Goal: Information Seeking & Learning: Learn about a topic

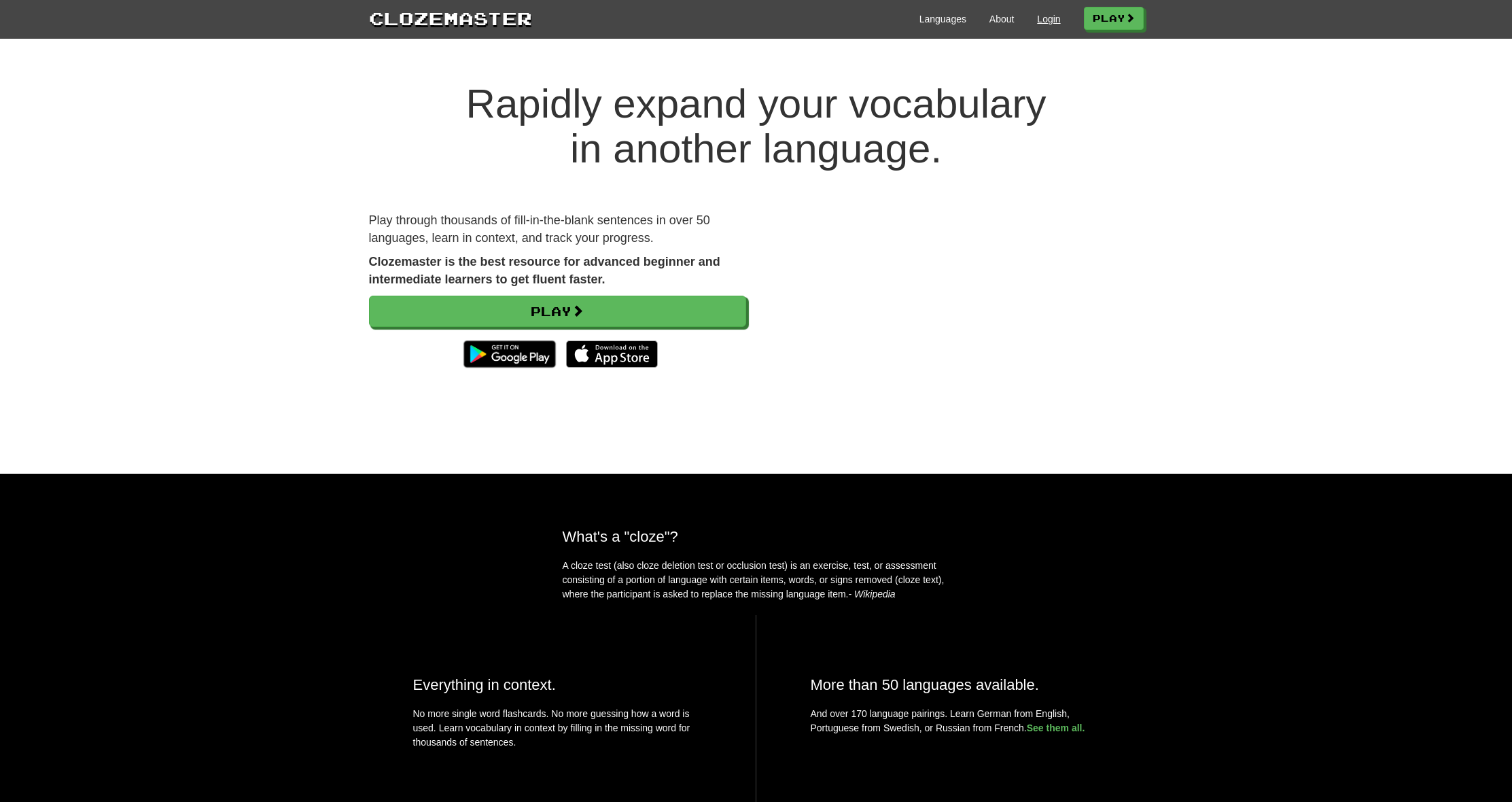
click at [1037, 17] on link "Login" at bounding box center [1048, 19] width 23 height 14
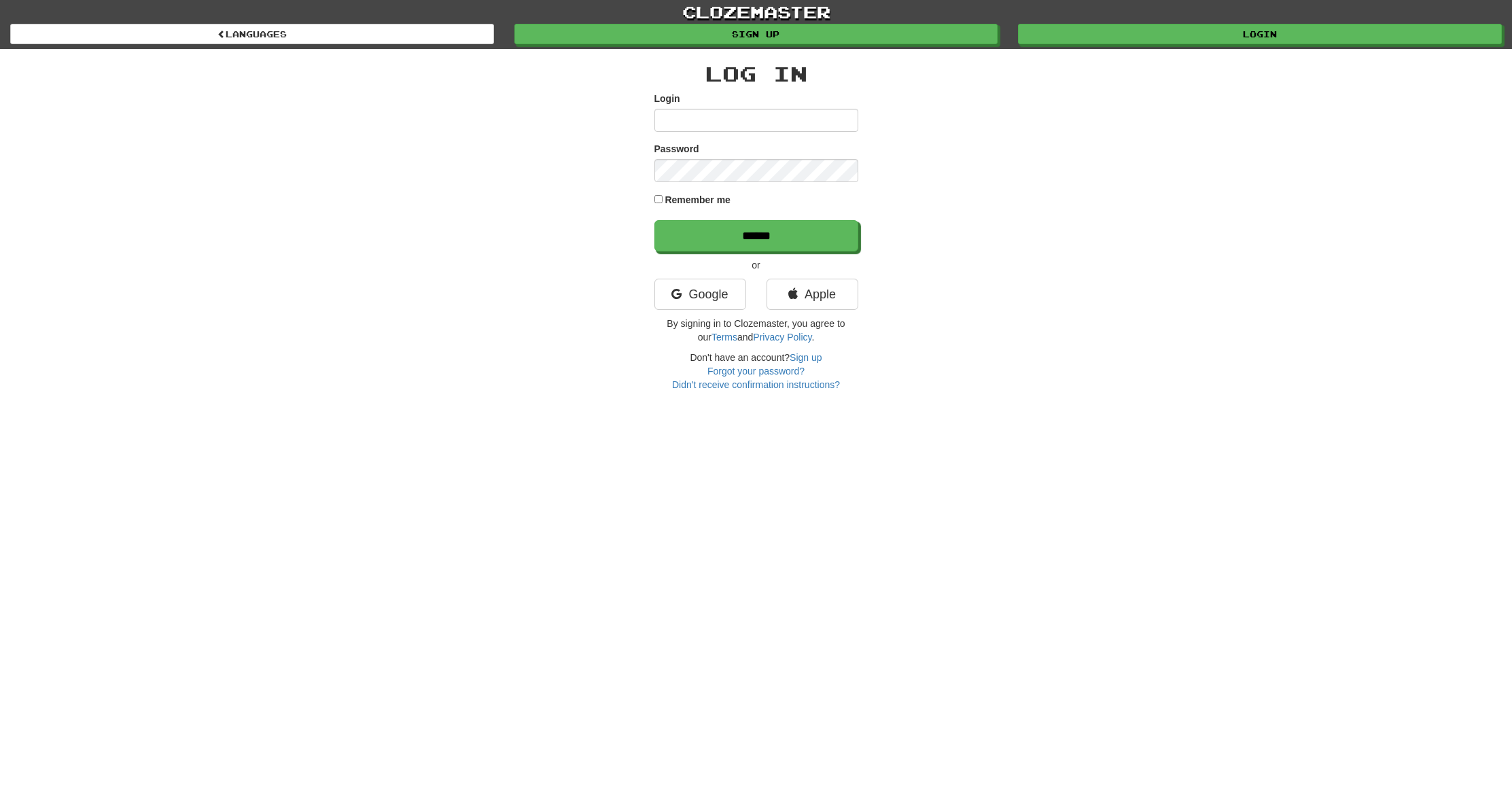
click at [1195, 45] on div "clozemaster Languages Sign up Login Languages" at bounding box center [755, 25] width 1492 height 49
click at [1192, 32] on link "Login" at bounding box center [1261, 34] width 484 height 20
click at [789, 291] on icon at bounding box center [794, 294] width 10 height 12
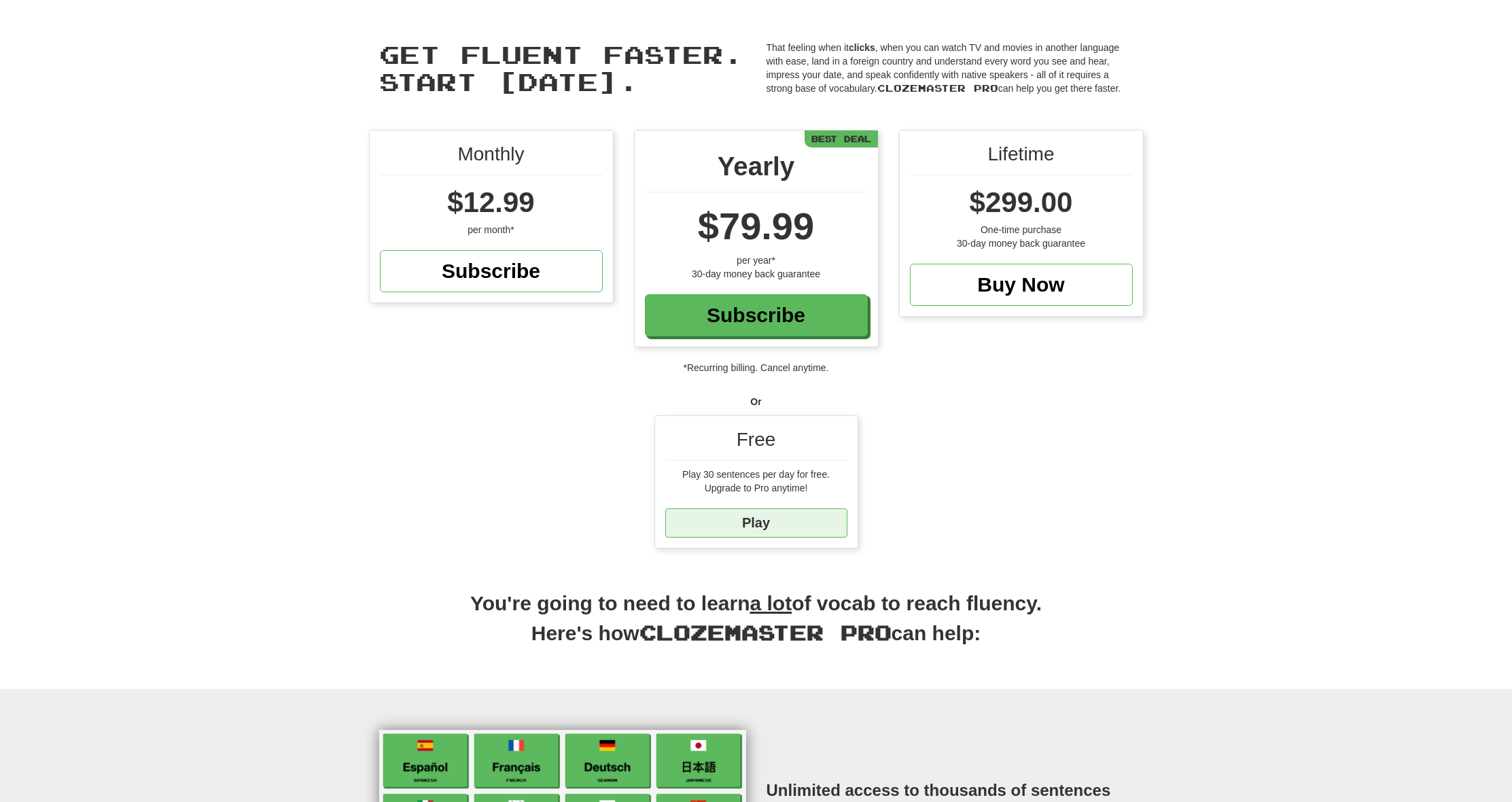
click at [825, 528] on link "Play" at bounding box center [756, 524] width 182 height 29
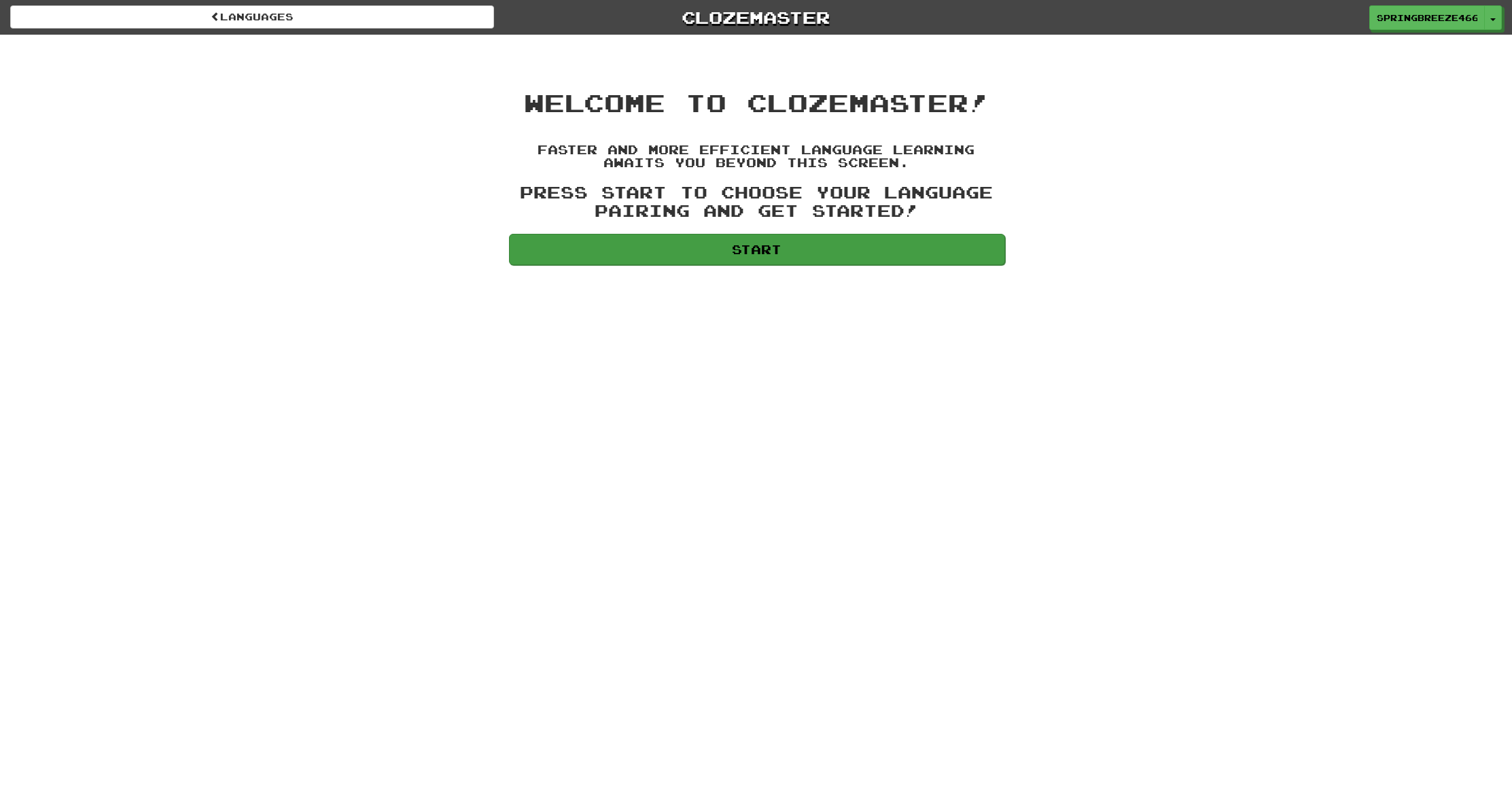
click at [814, 258] on link "Start" at bounding box center [758, 249] width 496 height 31
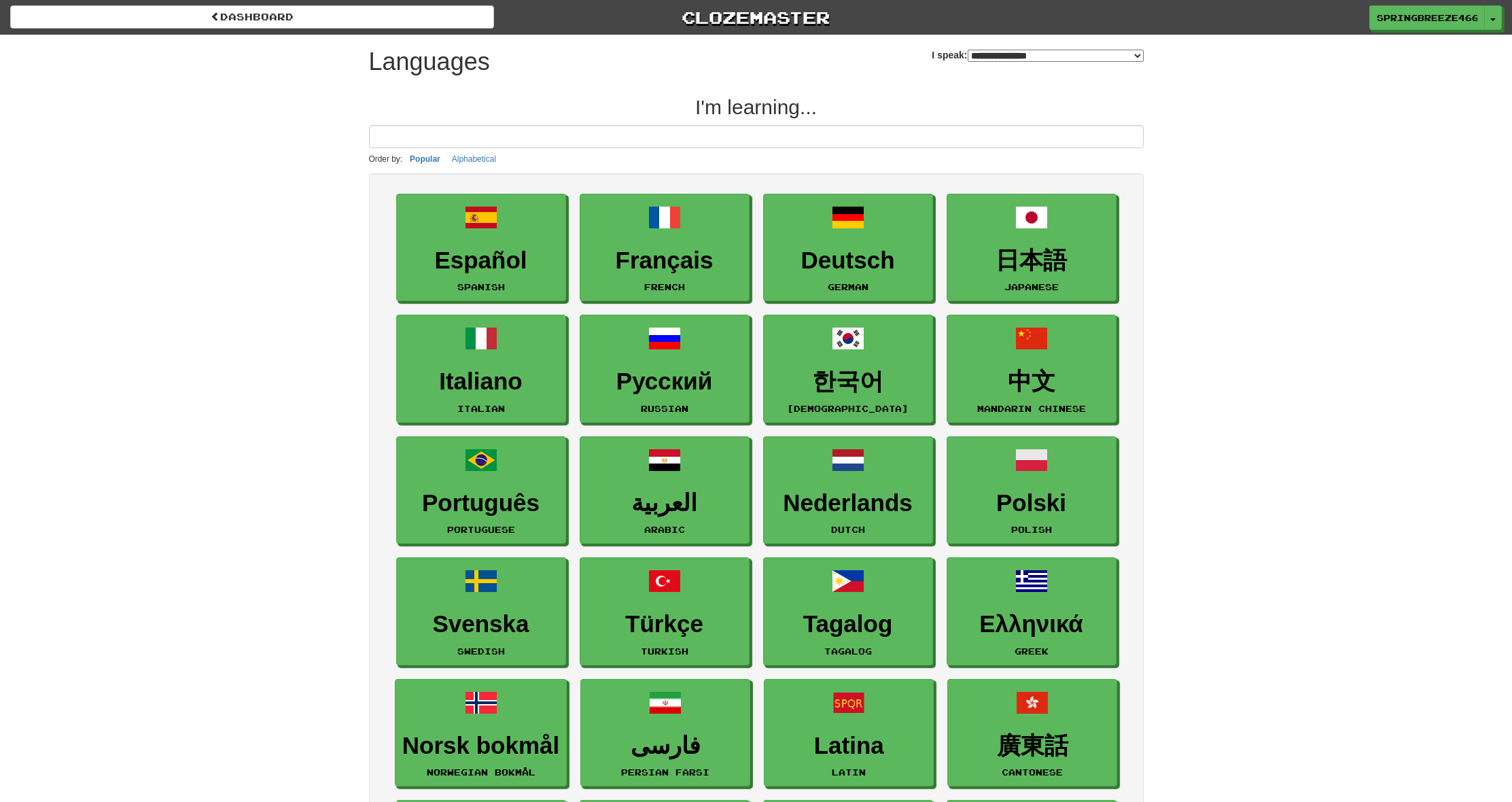
select select "*******"
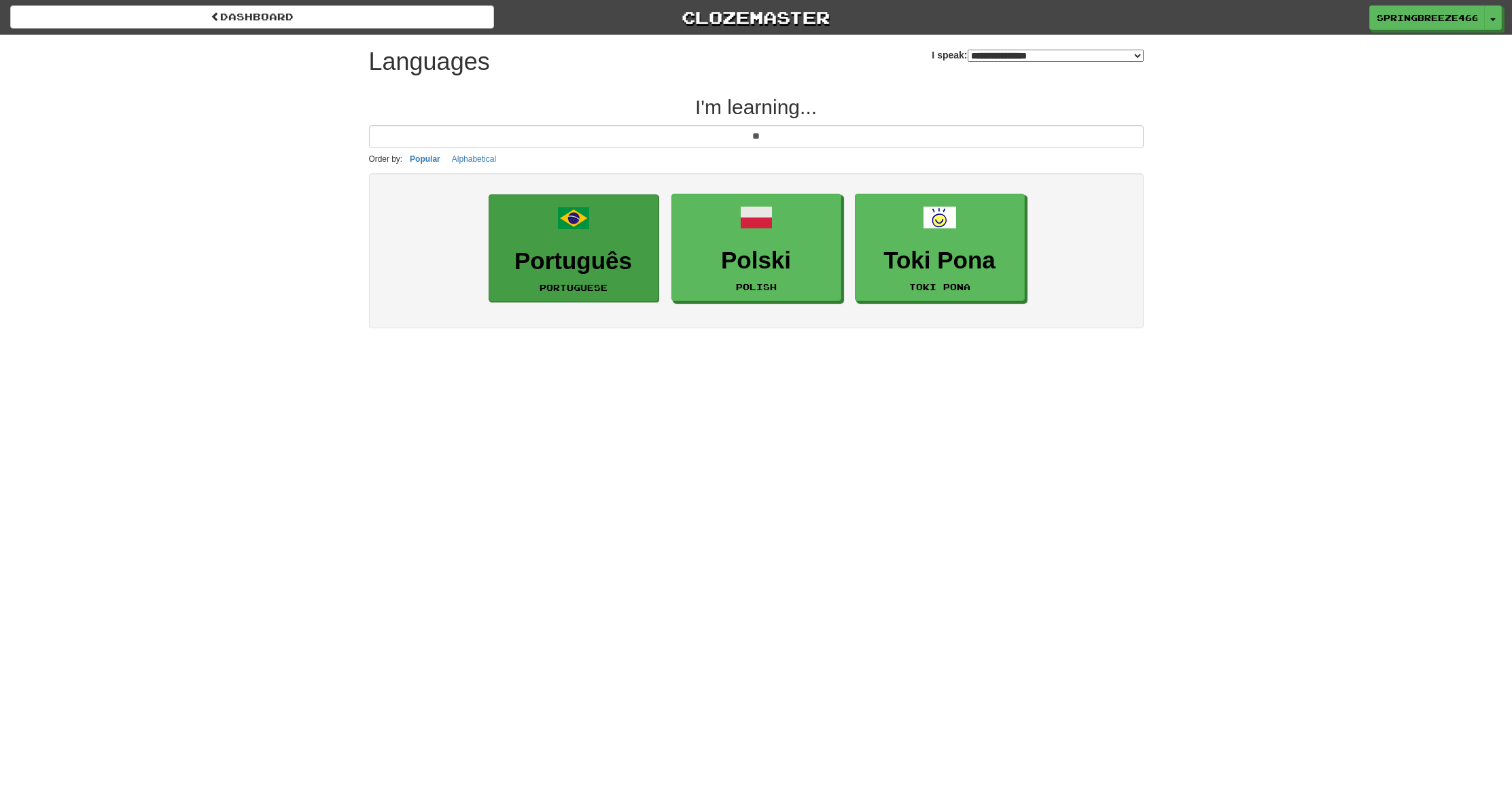
type input "**"
click at [569, 255] on h3 "Português" at bounding box center [574, 261] width 155 height 26
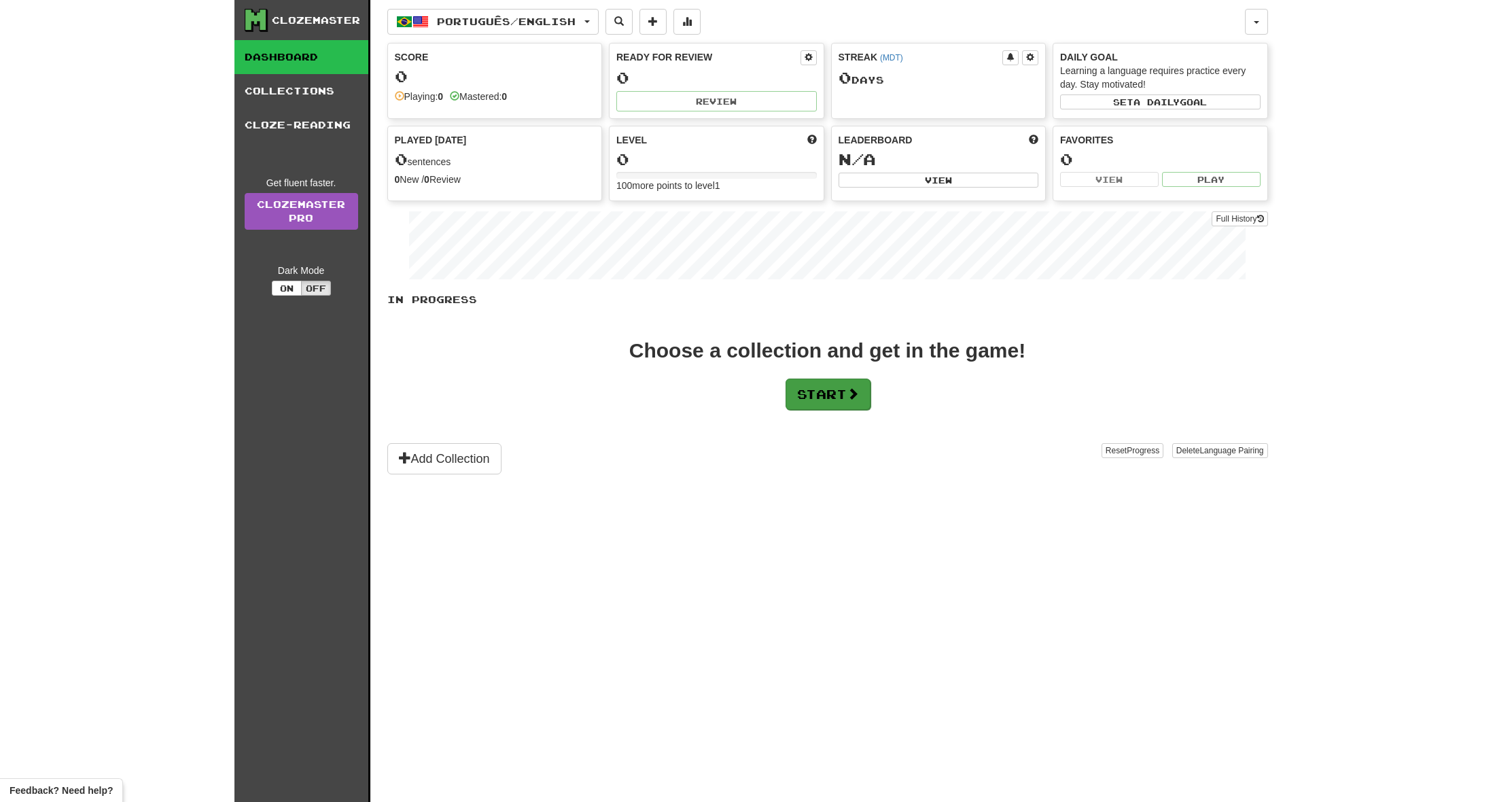
click at [807, 407] on button "Start" at bounding box center [828, 394] width 85 height 31
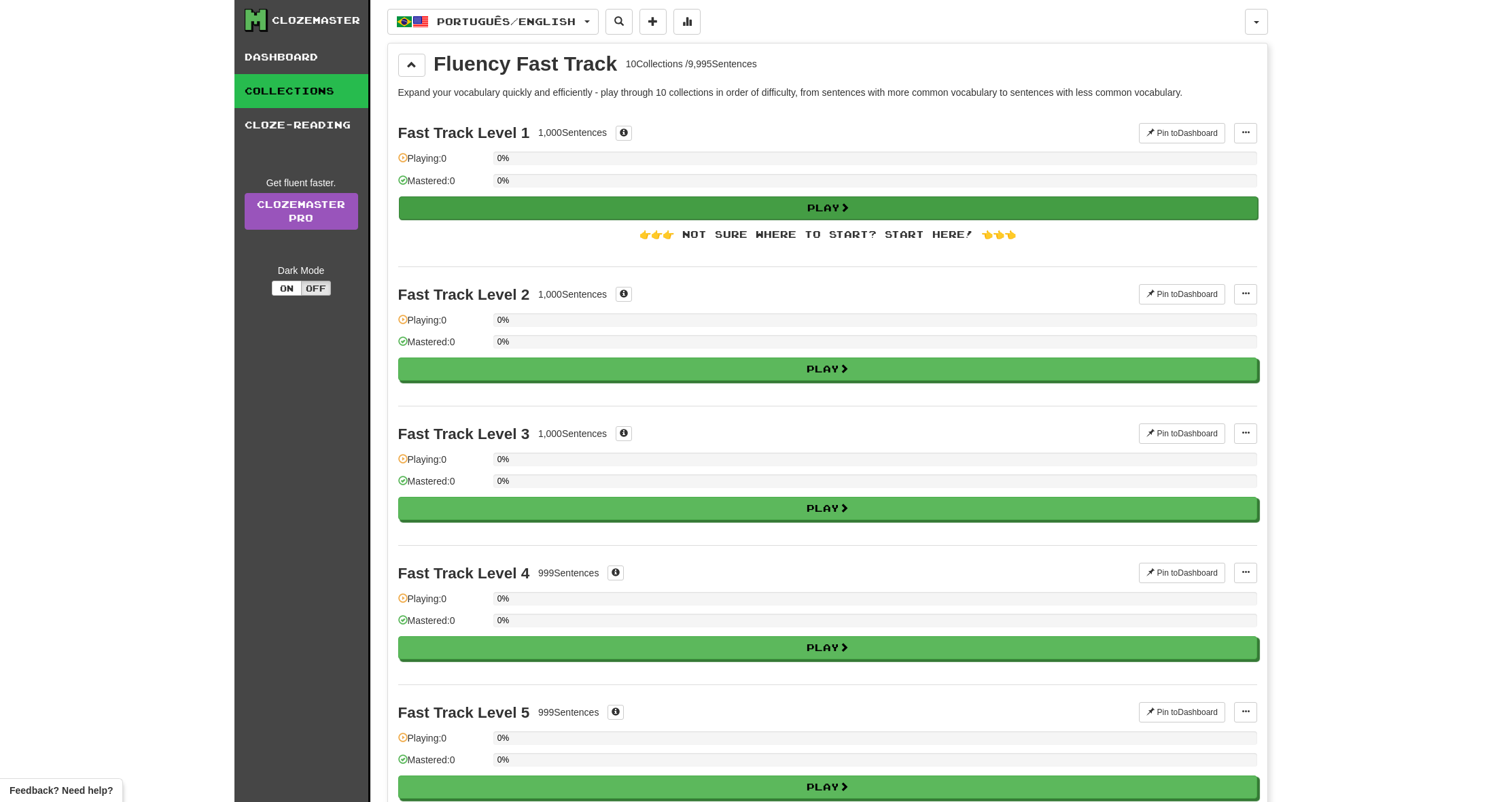
click at [717, 207] on button "Play" at bounding box center [829, 208] width 859 height 23
select select "**"
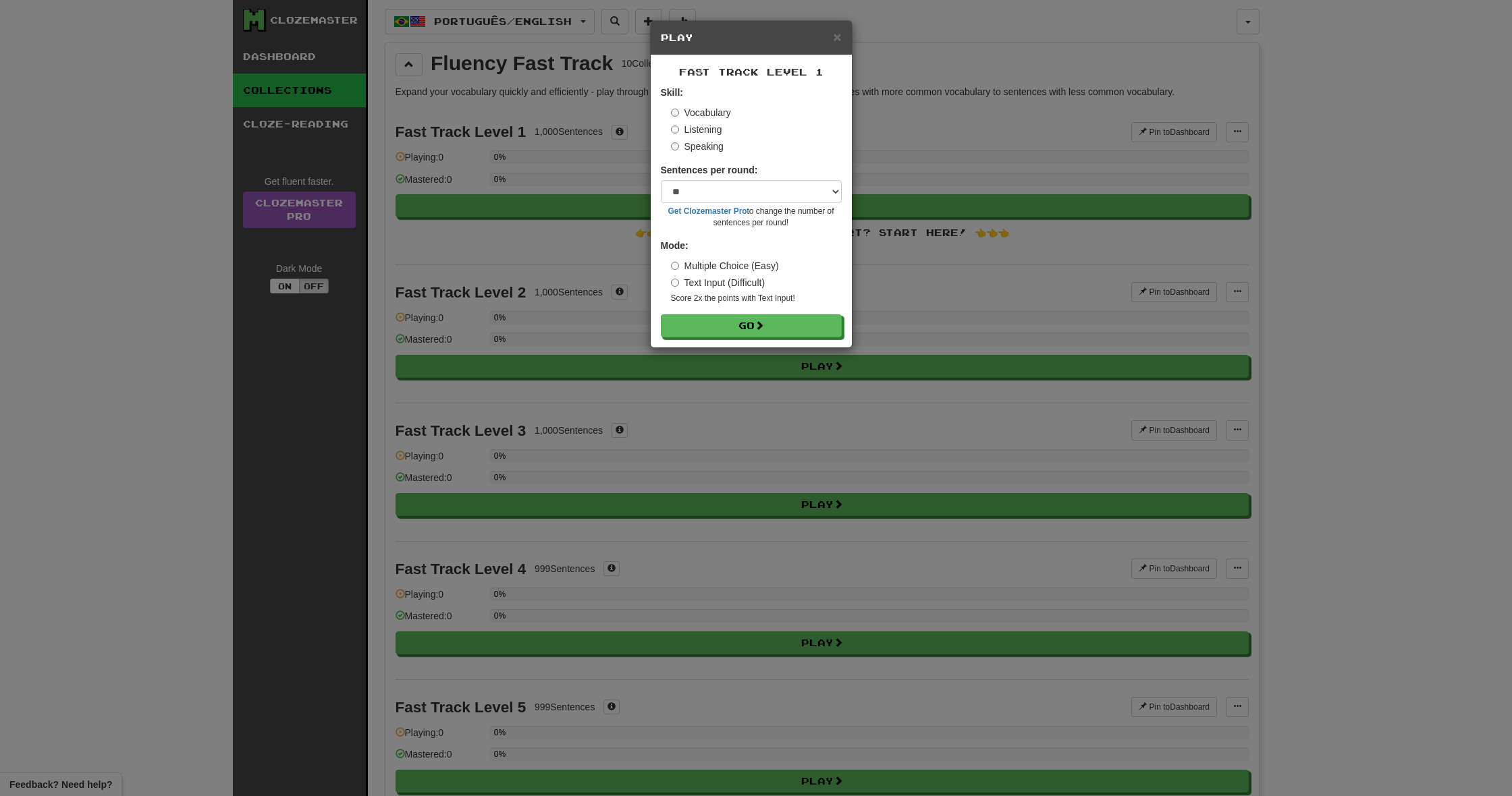
click at [715, 336] on div "Fast Track Level 1 Skill: Vocabulary Listening Speaking Sentences per round: * …" at bounding box center [752, 201] width 201 height 292
click at [717, 328] on button "Go" at bounding box center [752, 327] width 181 height 23
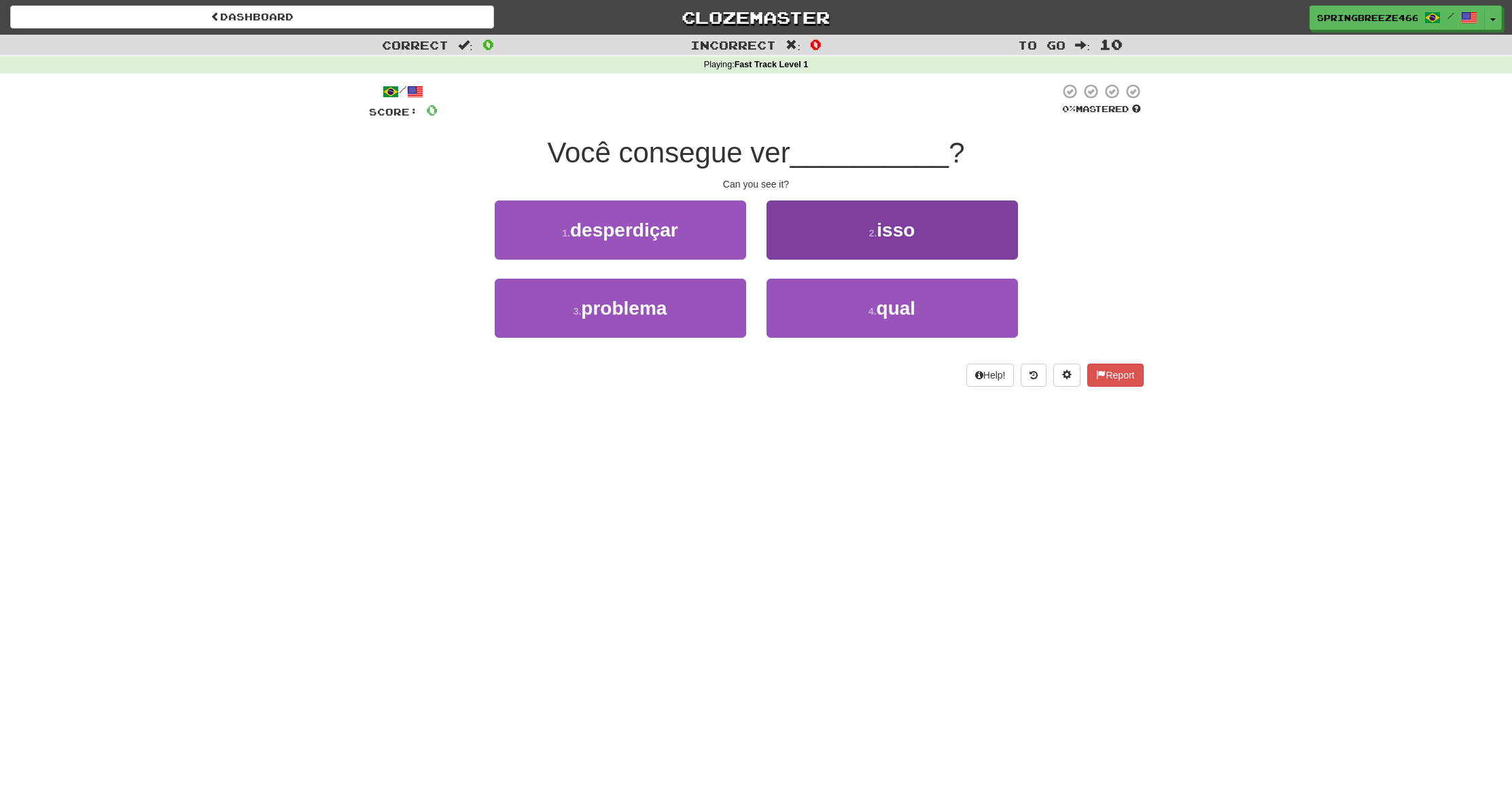
click at [830, 225] on button "2 . isso" at bounding box center [892, 230] width 251 height 59
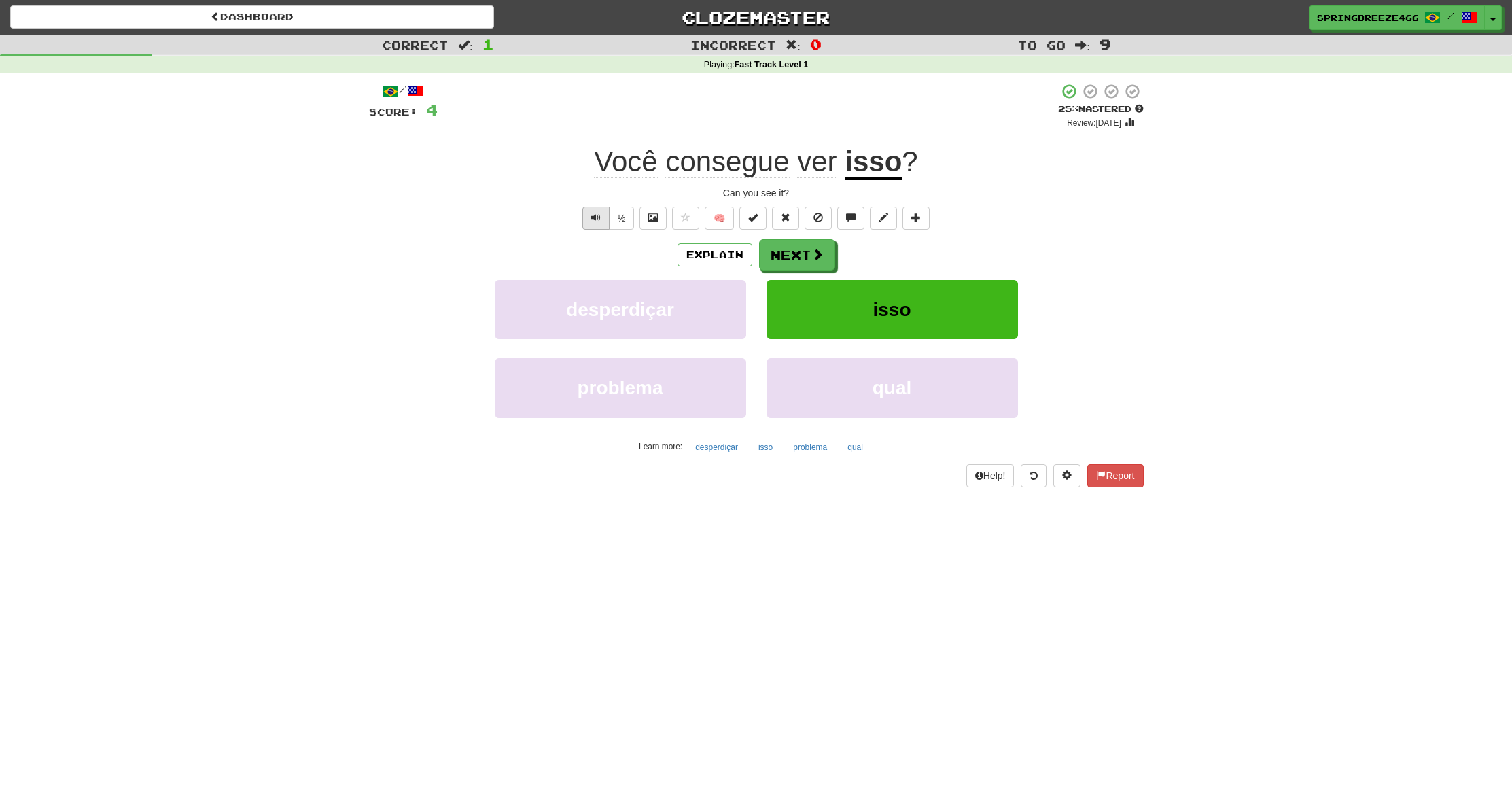
click at [603, 213] on button "Text-to-speech controls" at bounding box center [595, 218] width 27 height 23
click at [787, 247] on button "Next" at bounding box center [798, 256] width 76 height 31
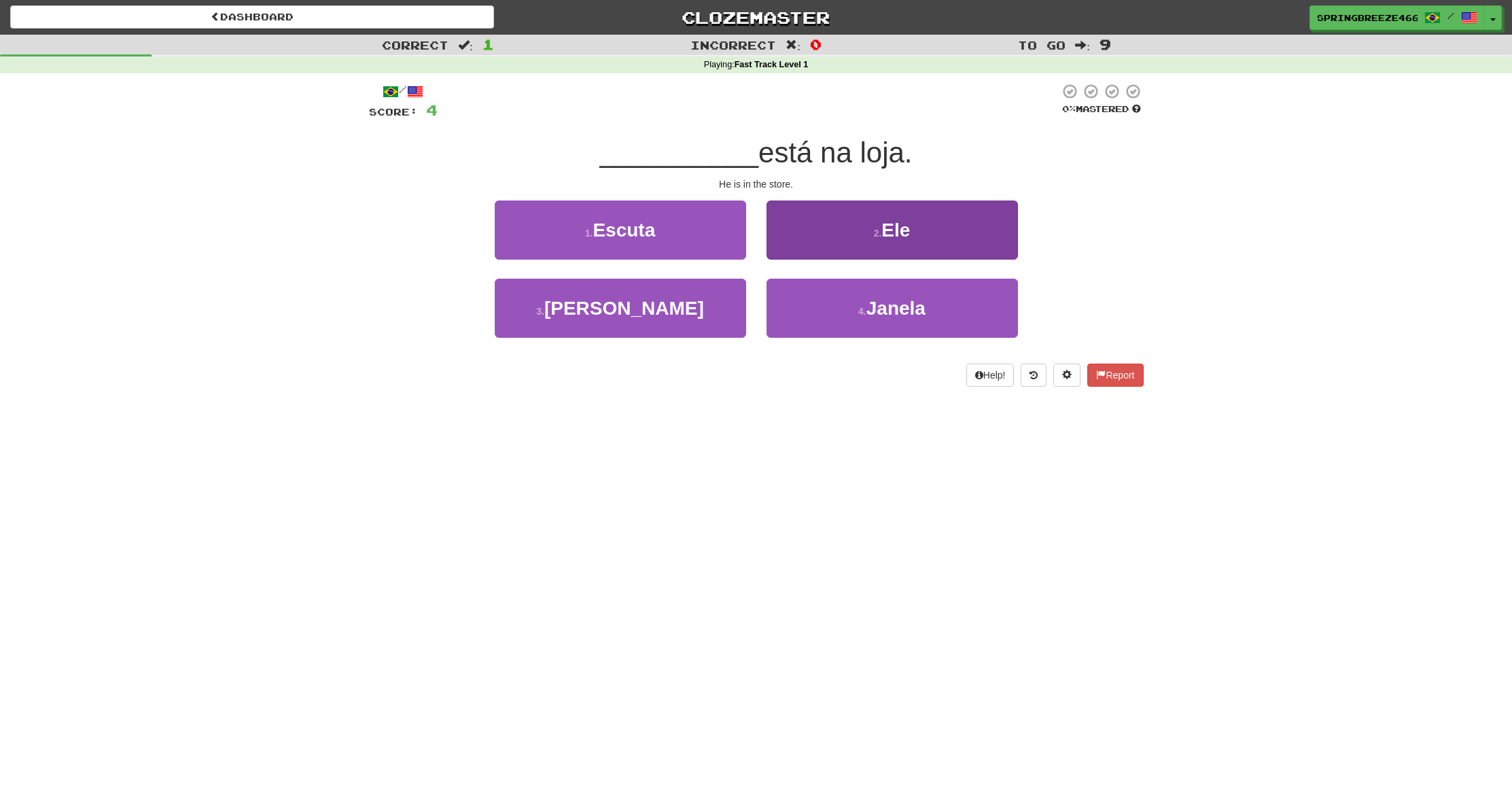
click at [905, 225] on span "Ele" at bounding box center [896, 230] width 29 height 21
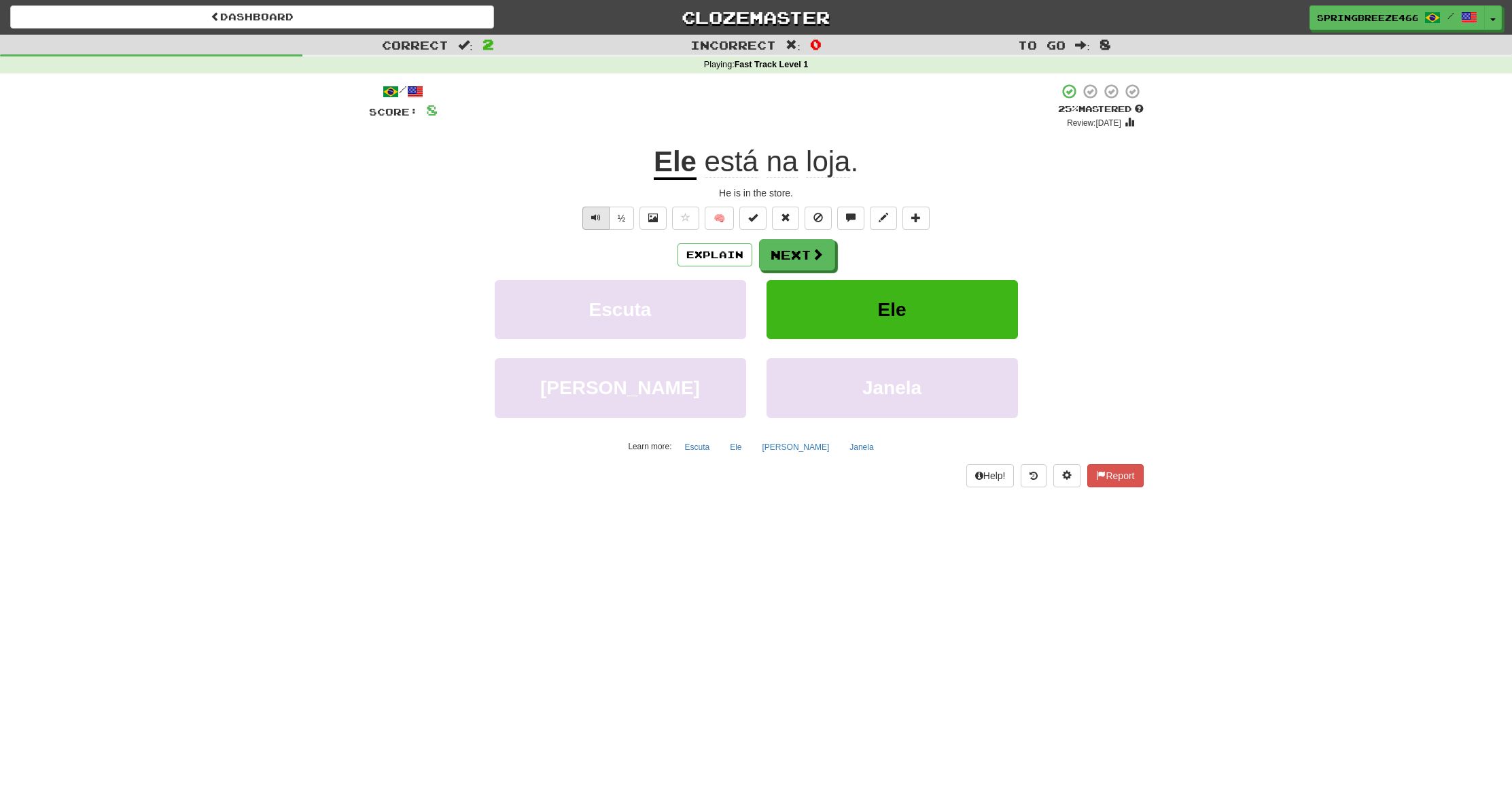
click at [582, 220] on button "Text-to-speech controls" at bounding box center [595, 218] width 27 height 23
click at [813, 254] on span at bounding box center [818, 255] width 12 height 12
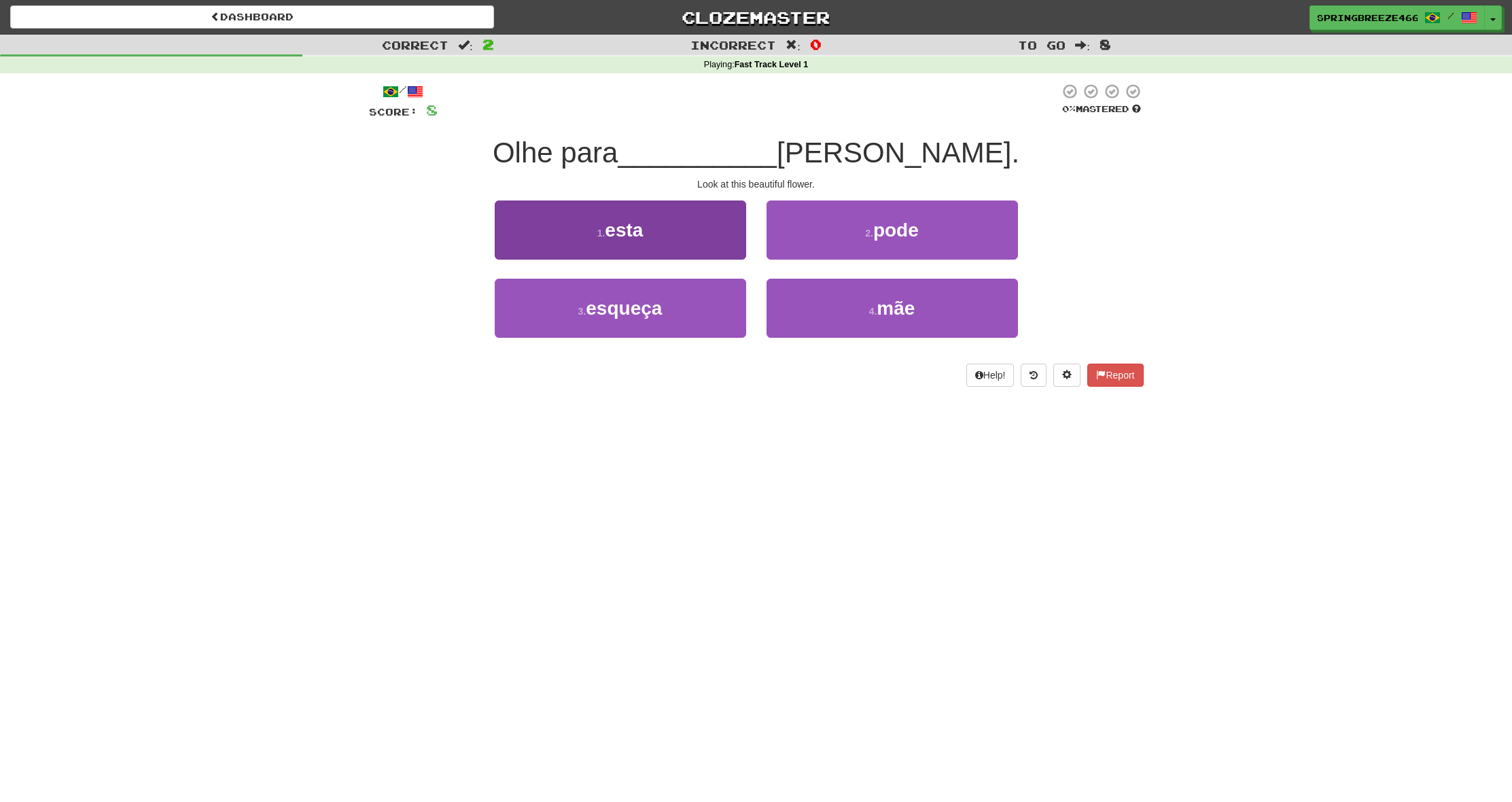
click at [678, 223] on button "1 . esta" at bounding box center [620, 230] width 251 height 59
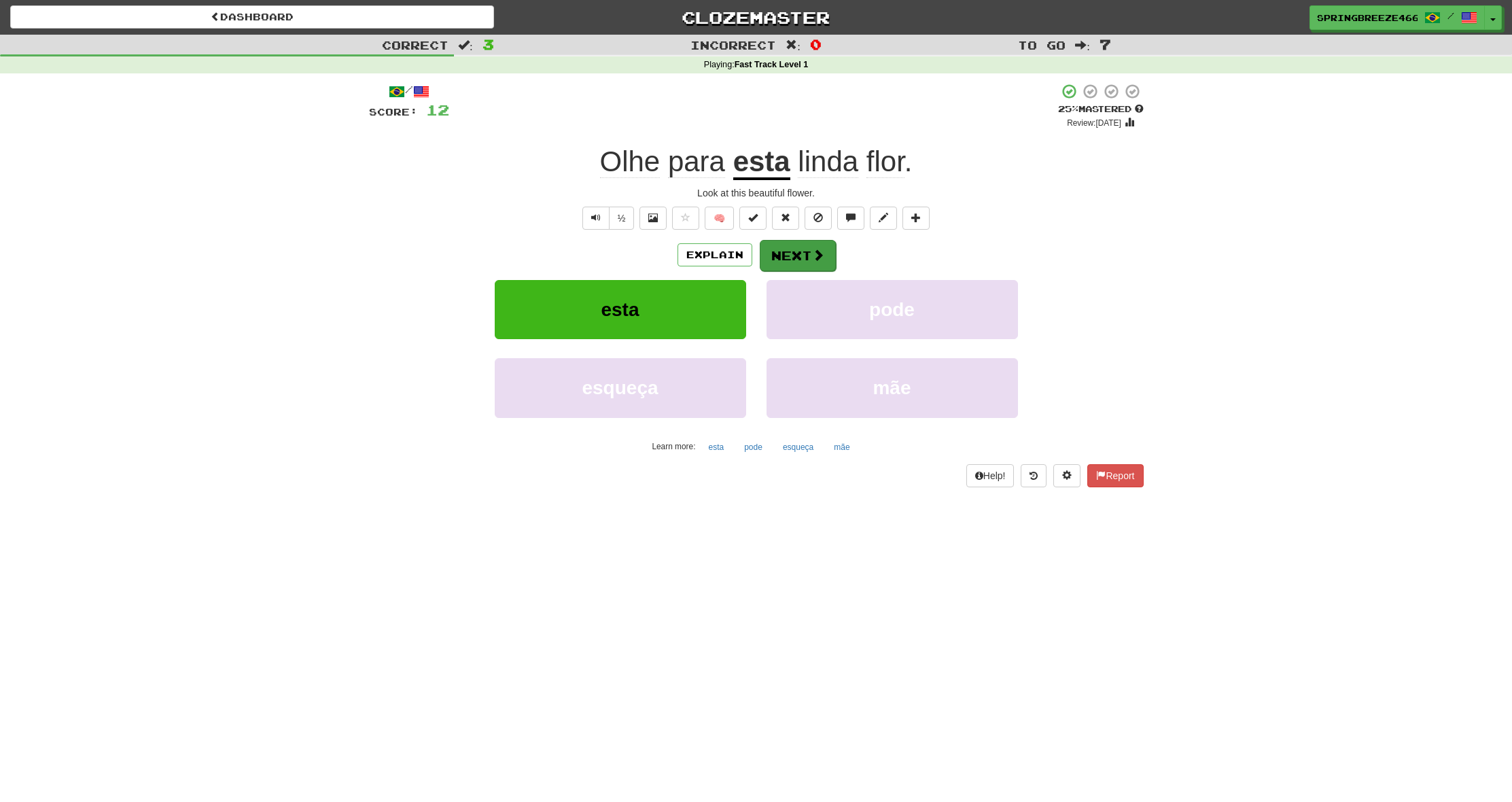
click at [785, 254] on button "Next" at bounding box center [798, 256] width 76 height 31
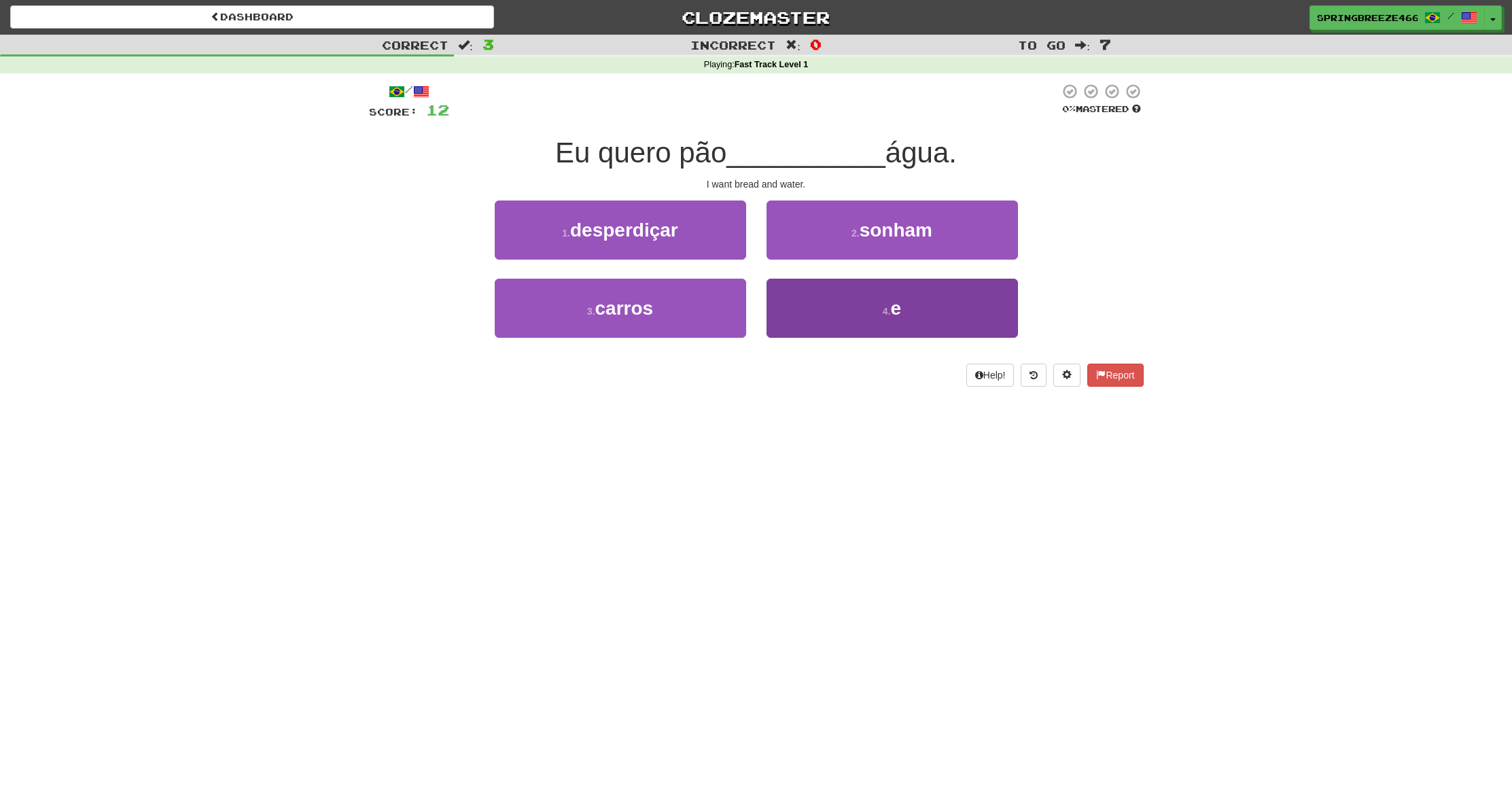
click at [859, 303] on button "4 . e" at bounding box center [892, 308] width 251 height 59
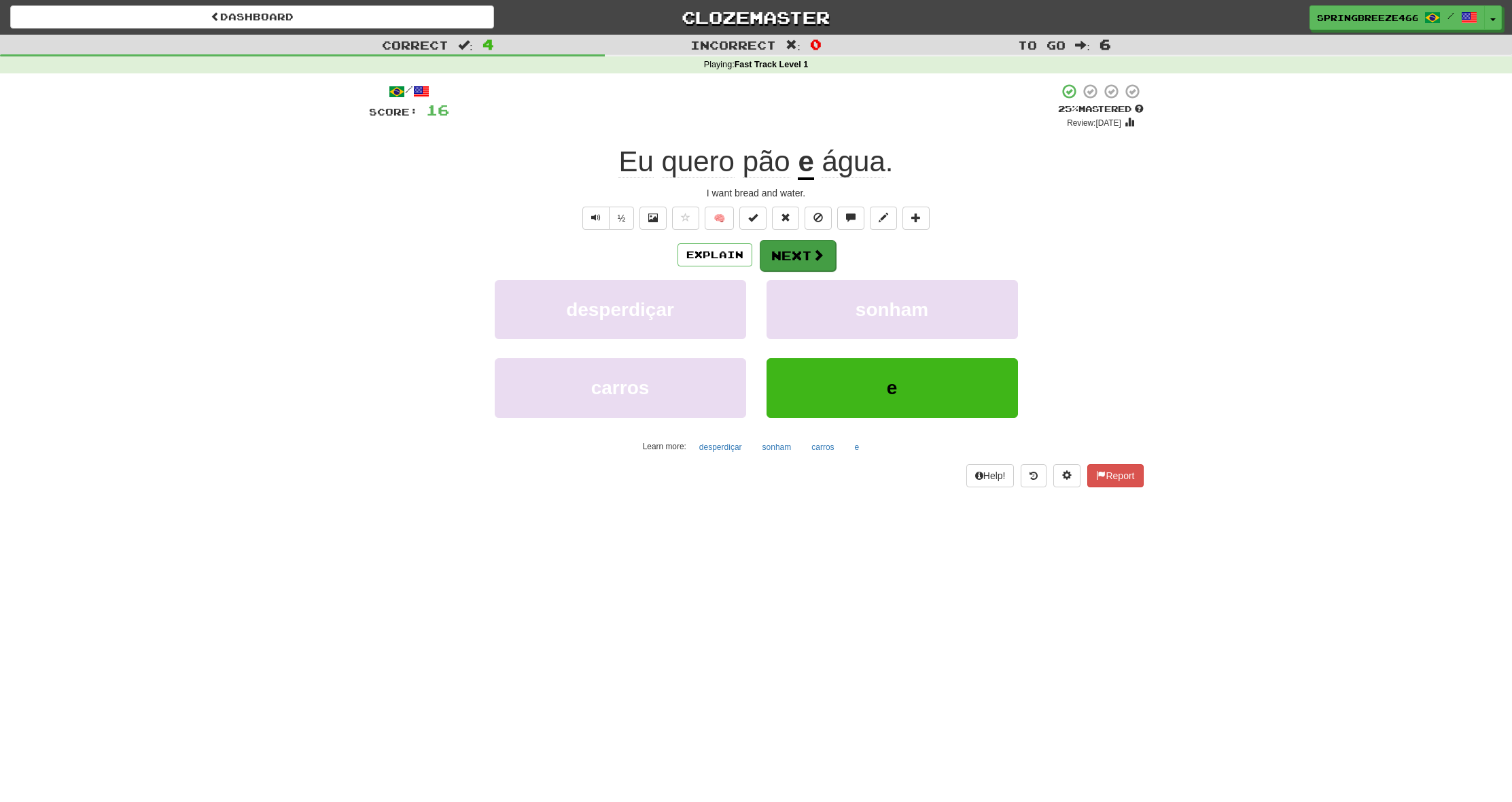
click at [803, 252] on button "Next" at bounding box center [798, 256] width 76 height 31
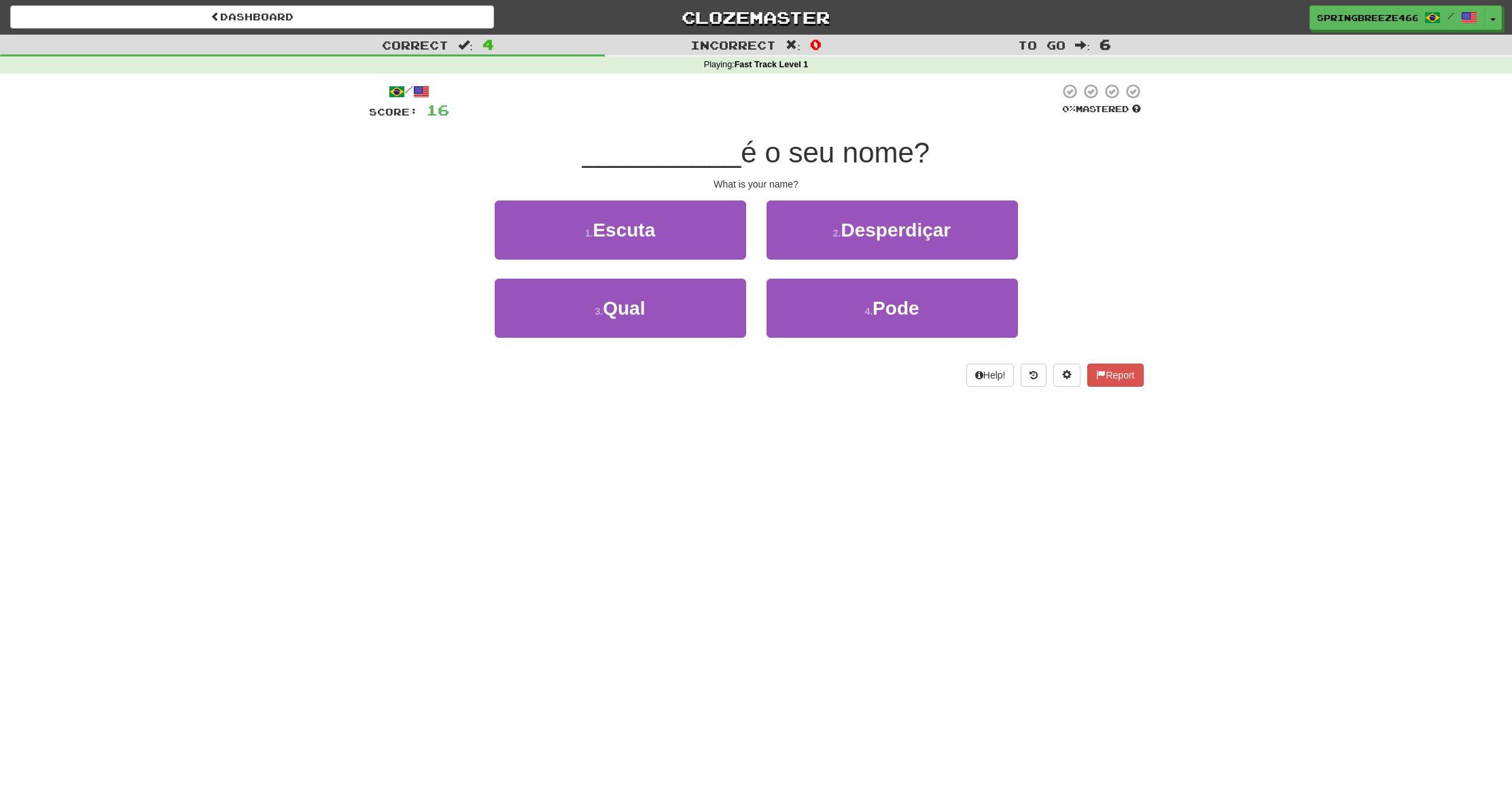
click at [803, 252] on button "2 . Desperdiçar" at bounding box center [892, 230] width 251 height 59
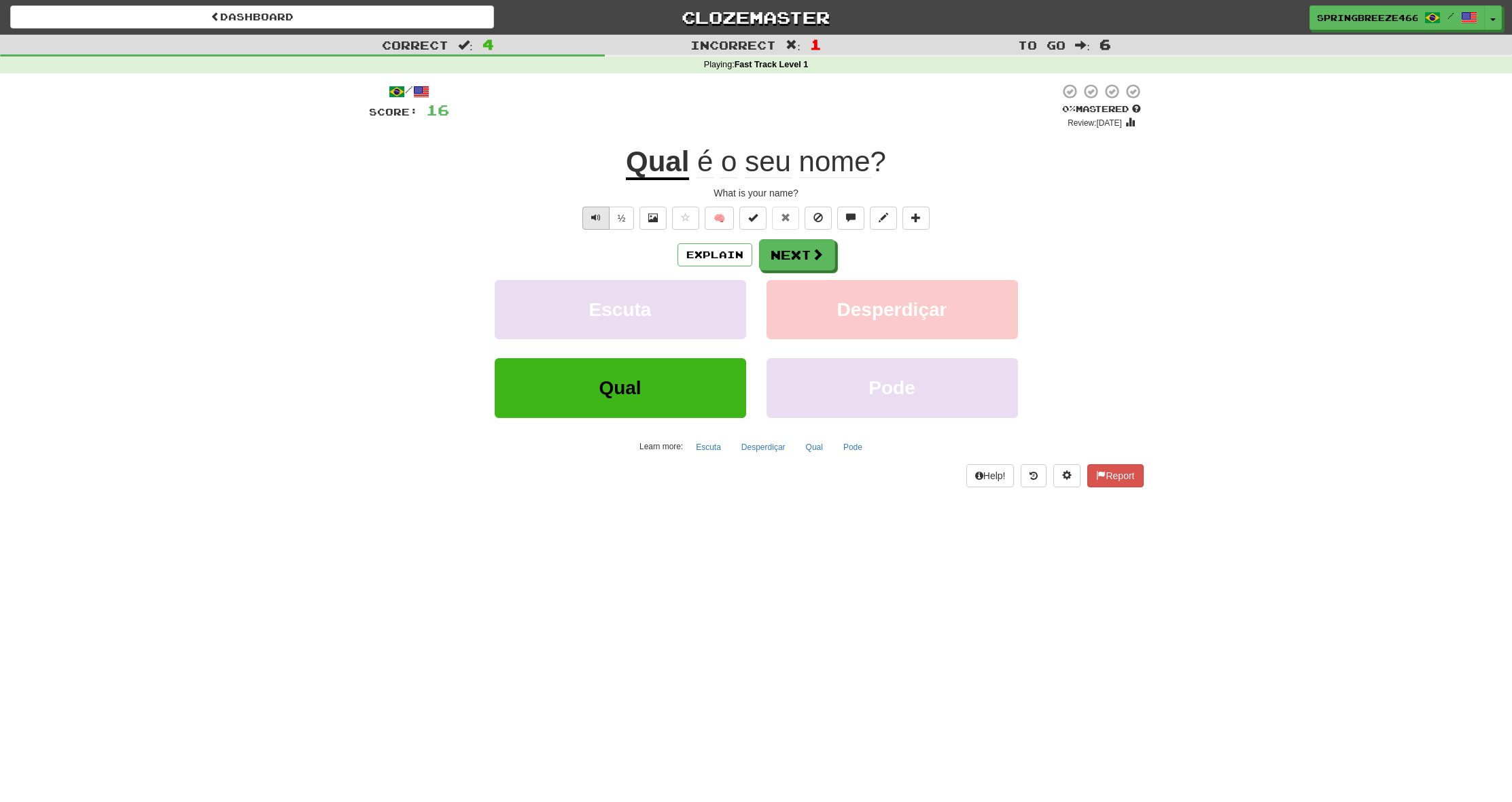
click at [593, 221] on span "Text-to-speech controls" at bounding box center [596, 218] width 10 height 10
click at [788, 264] on button "Next" at bounding box center [798, 256] width 76 height 31
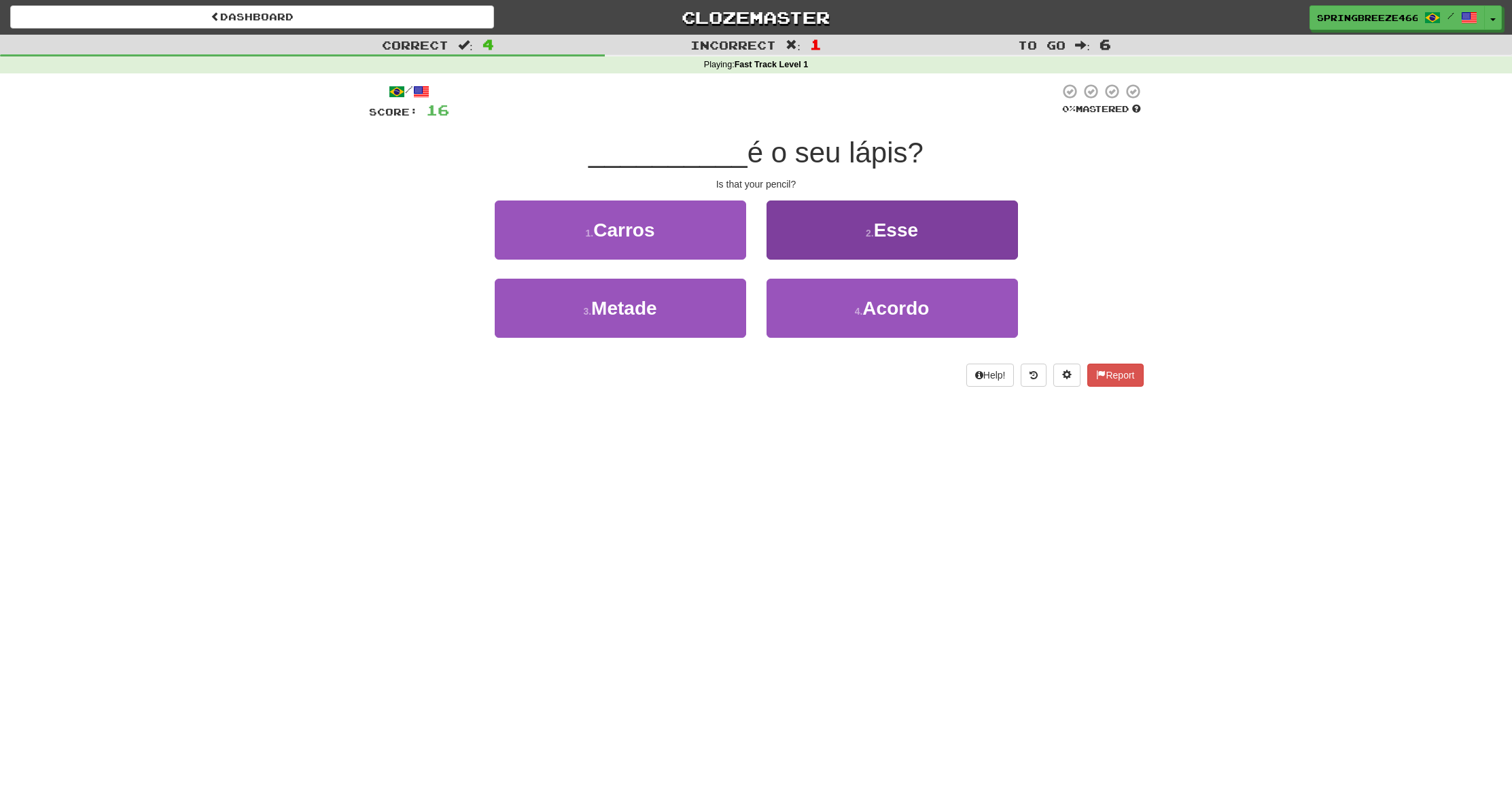
click at [789, 252] on button "2 . Esse" at bounding box center [892, 230] width 251 height 59
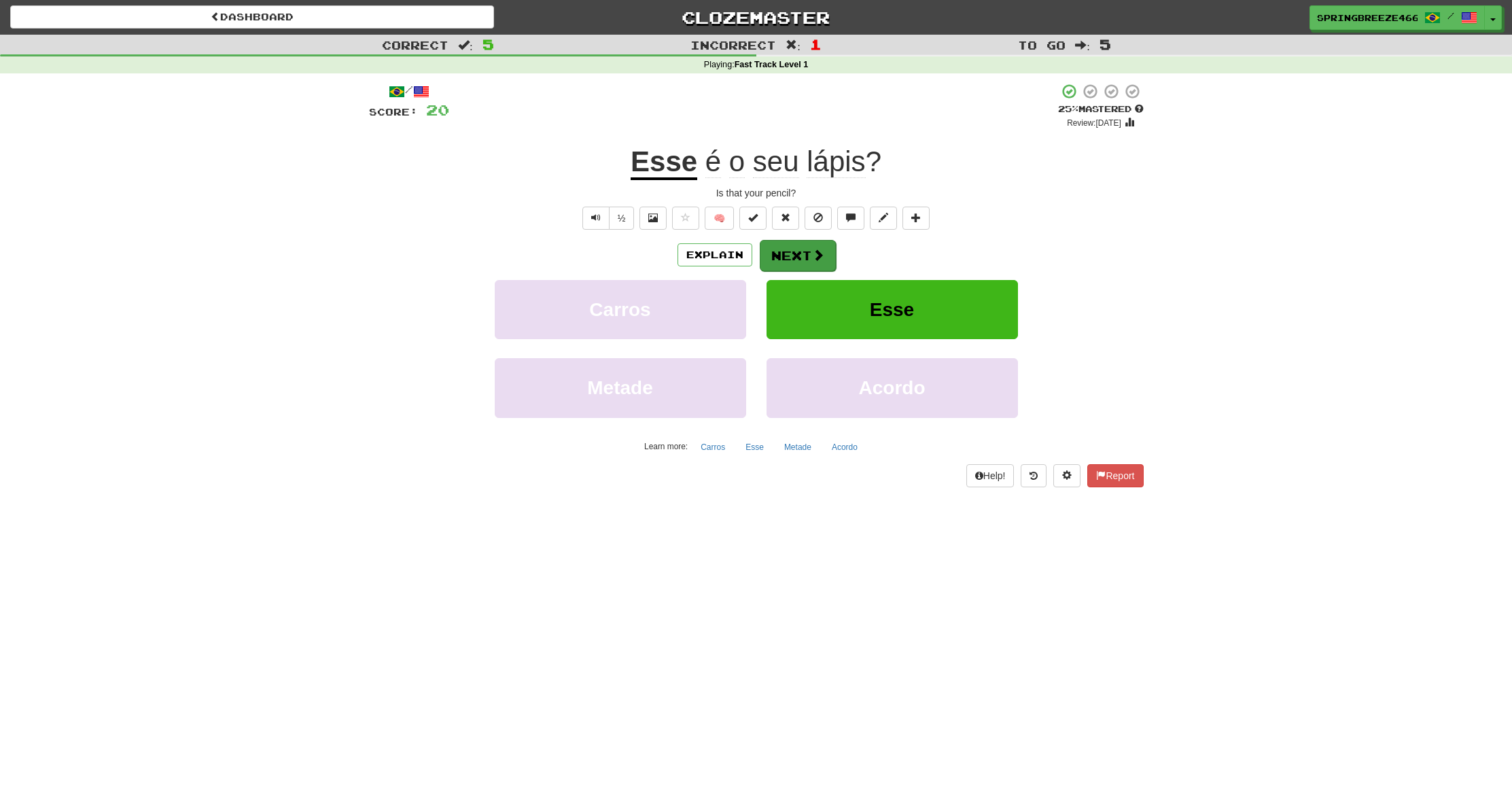
click at [822, 256] on span at bounding box center [818, 255] width 12 height 12
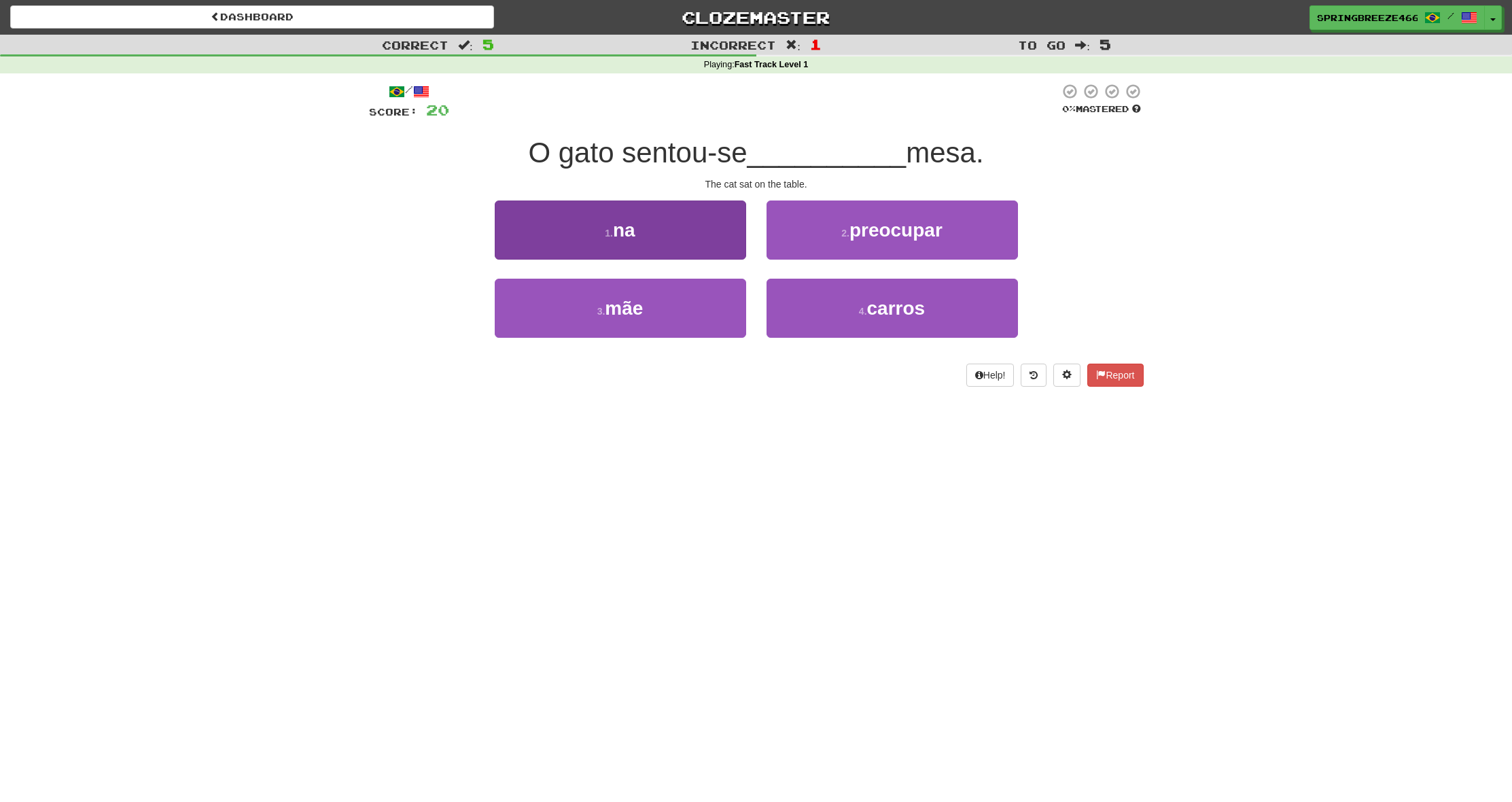
click at [671, 246] on button "1 . na" at bounding box center [620, 230] width 251 height 59
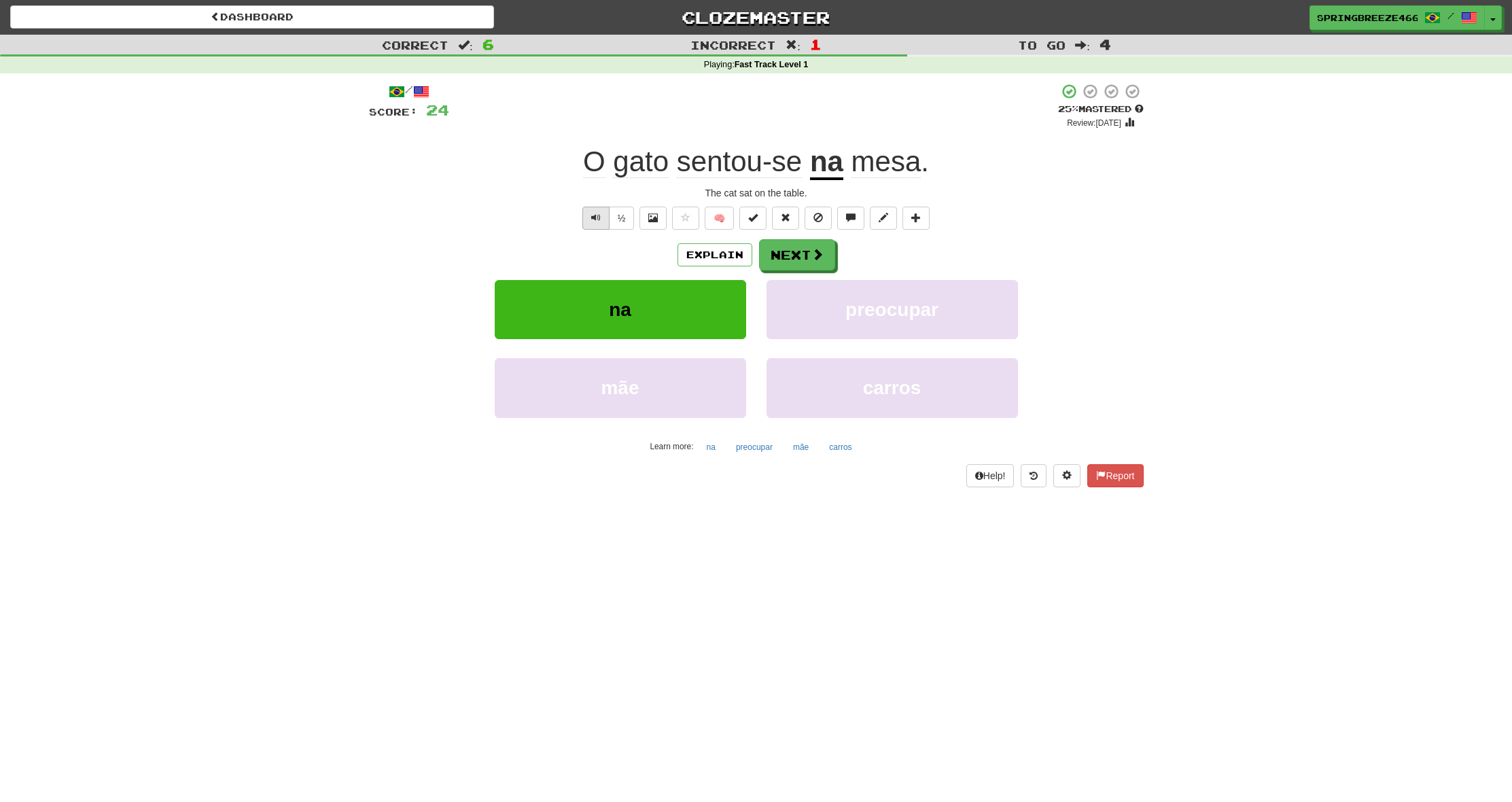
click at [598, 218] on span "Text-to-speech controls" at bounding box center [596, 218] width 10 height 10
click at [789, 262] on button "Next" at bounding box center [798, 256] width 76 height 31
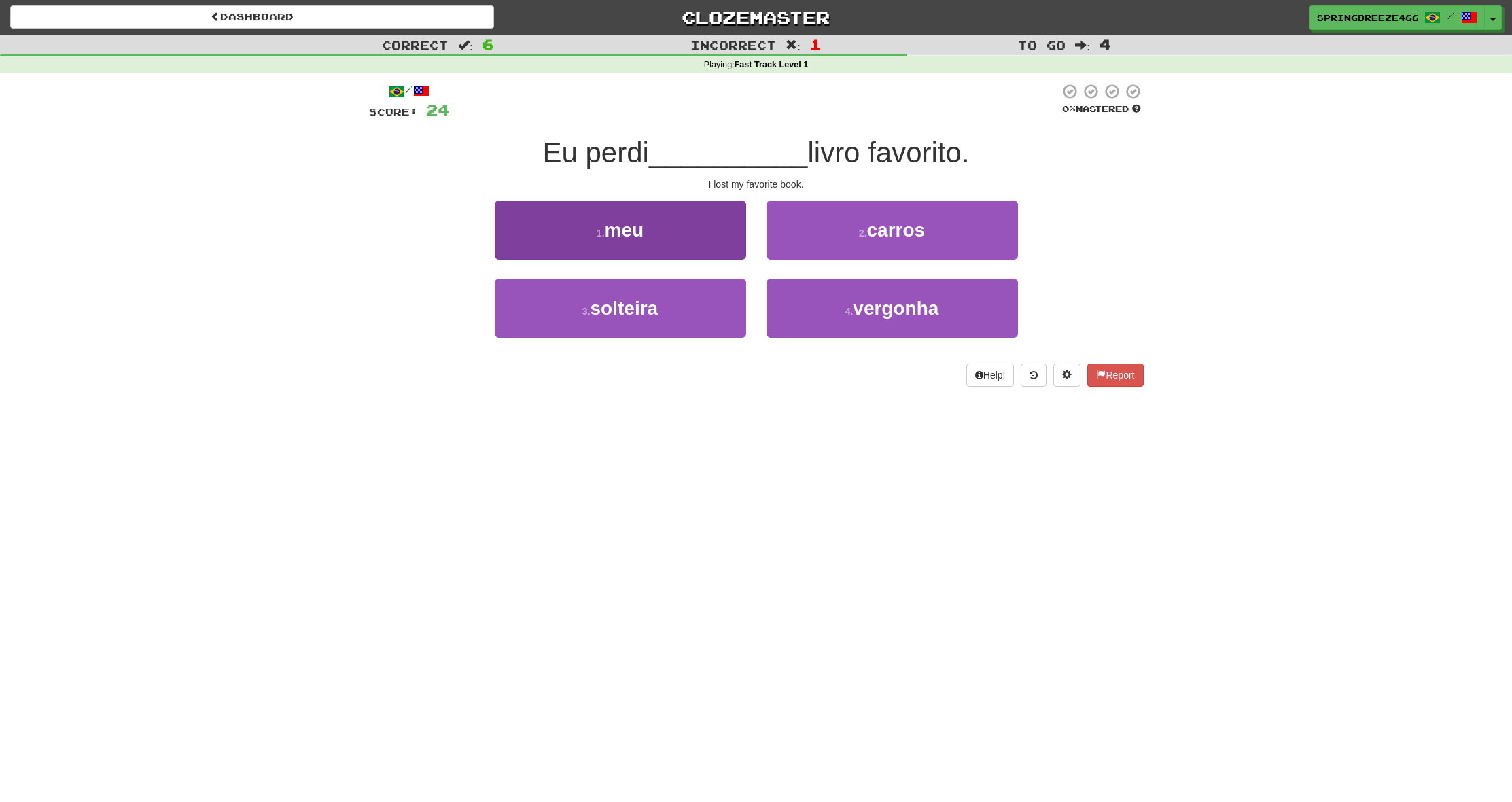
click at [718, 230] on button "1 . meu" at bounding box center [620, 230] width 251 height 59
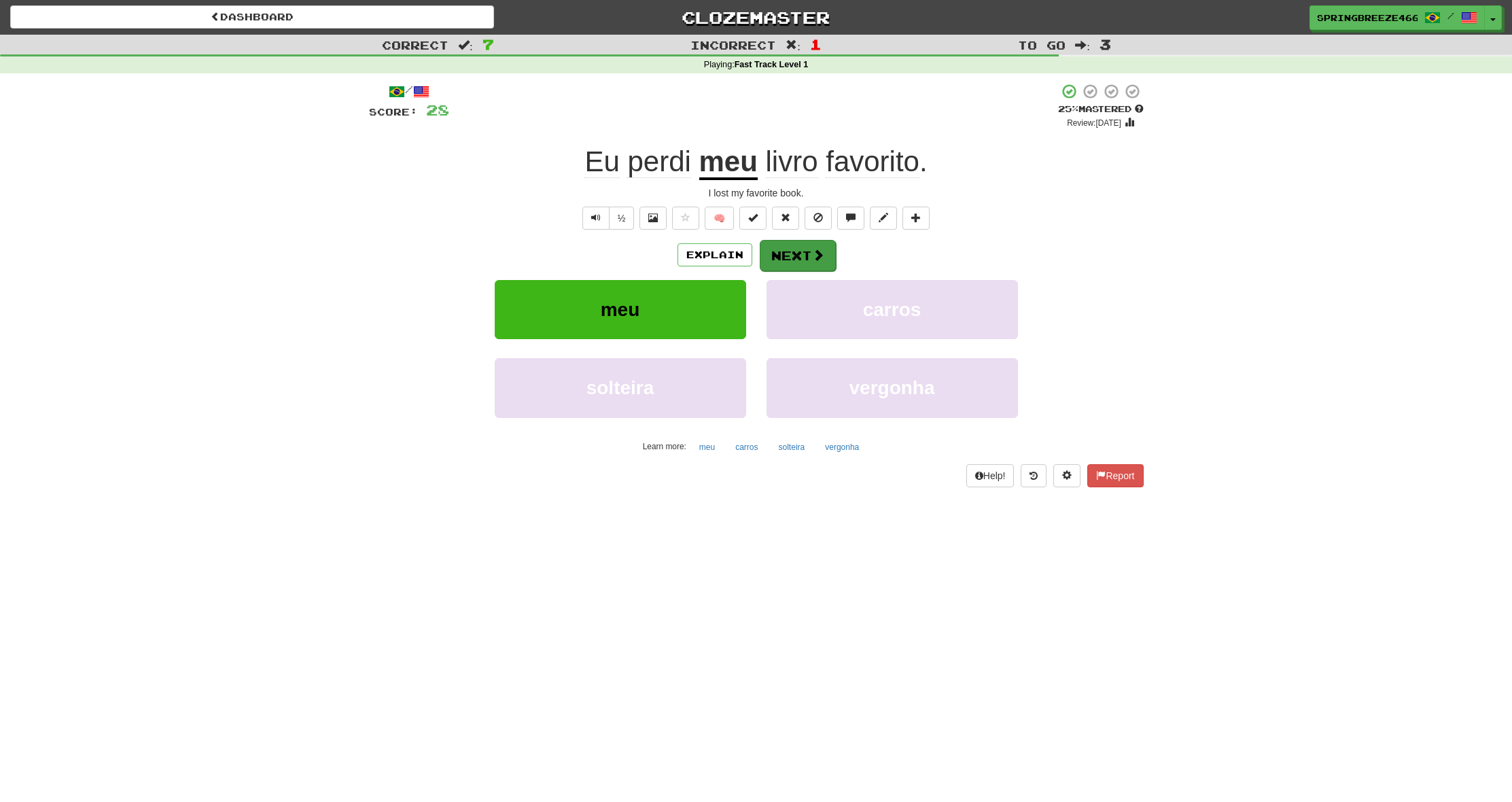
click at [829, 256] on button "Next" at bounding box center [798, 256] width 76 height 31
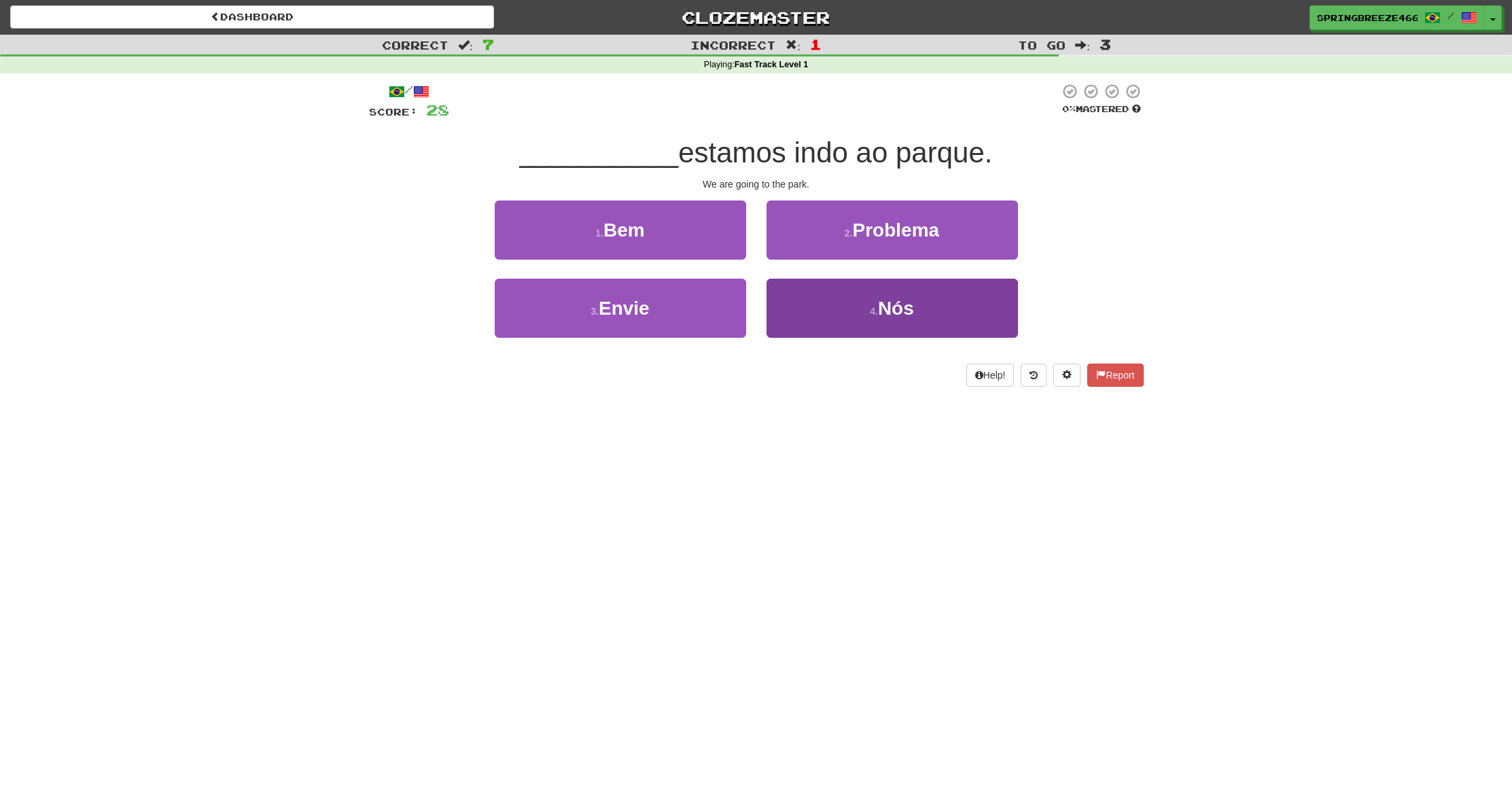
click at [996, 319] on button "4 . Nós" at bounding box center [892, 308] width 251 height 59
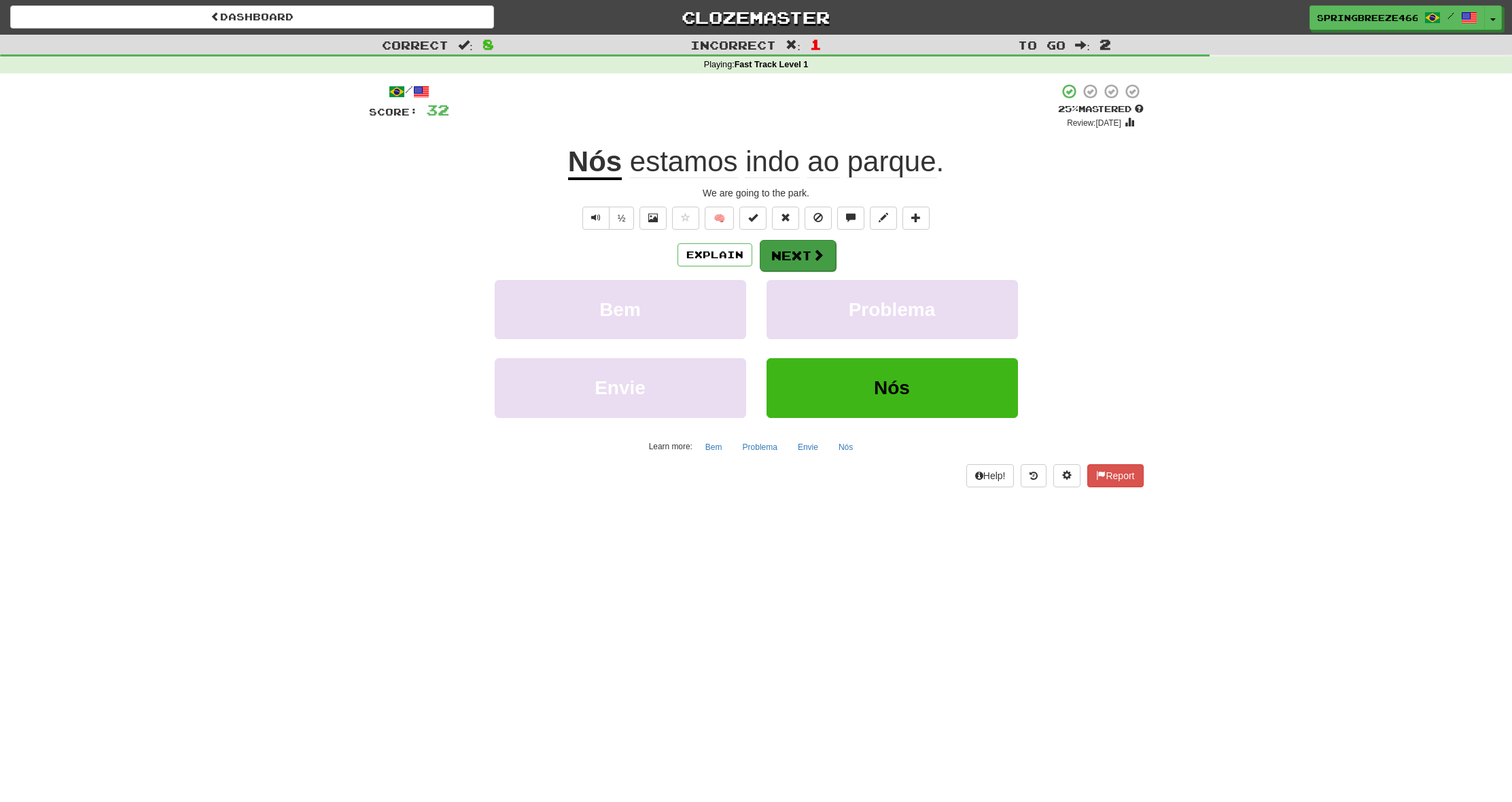
click at [816, 252] on span at bounding box center [818, 255] width 12 height 12
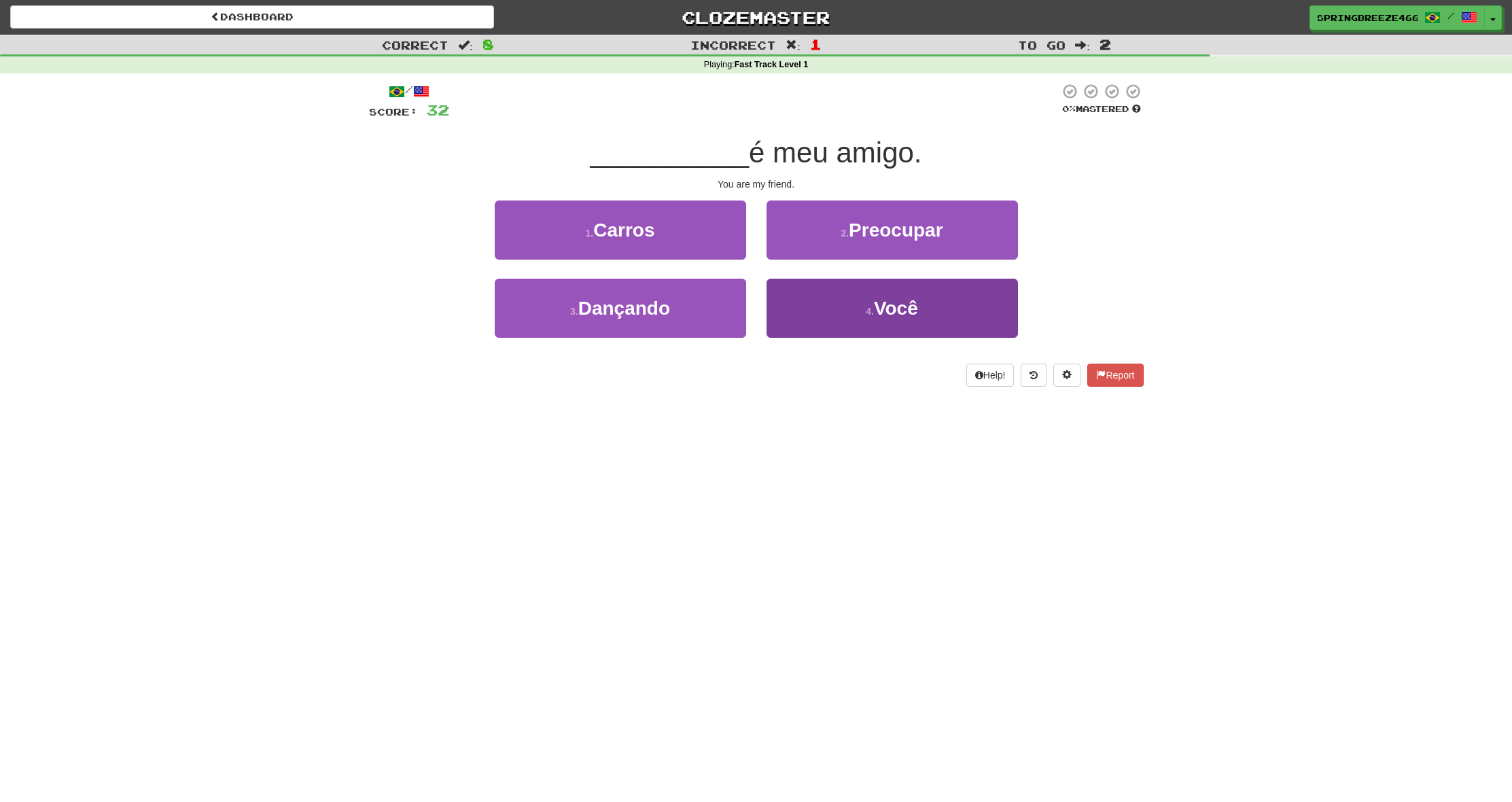
click at [837, 295] on button "4 . Você" at bounding box center [892, 308] width 251 height 59
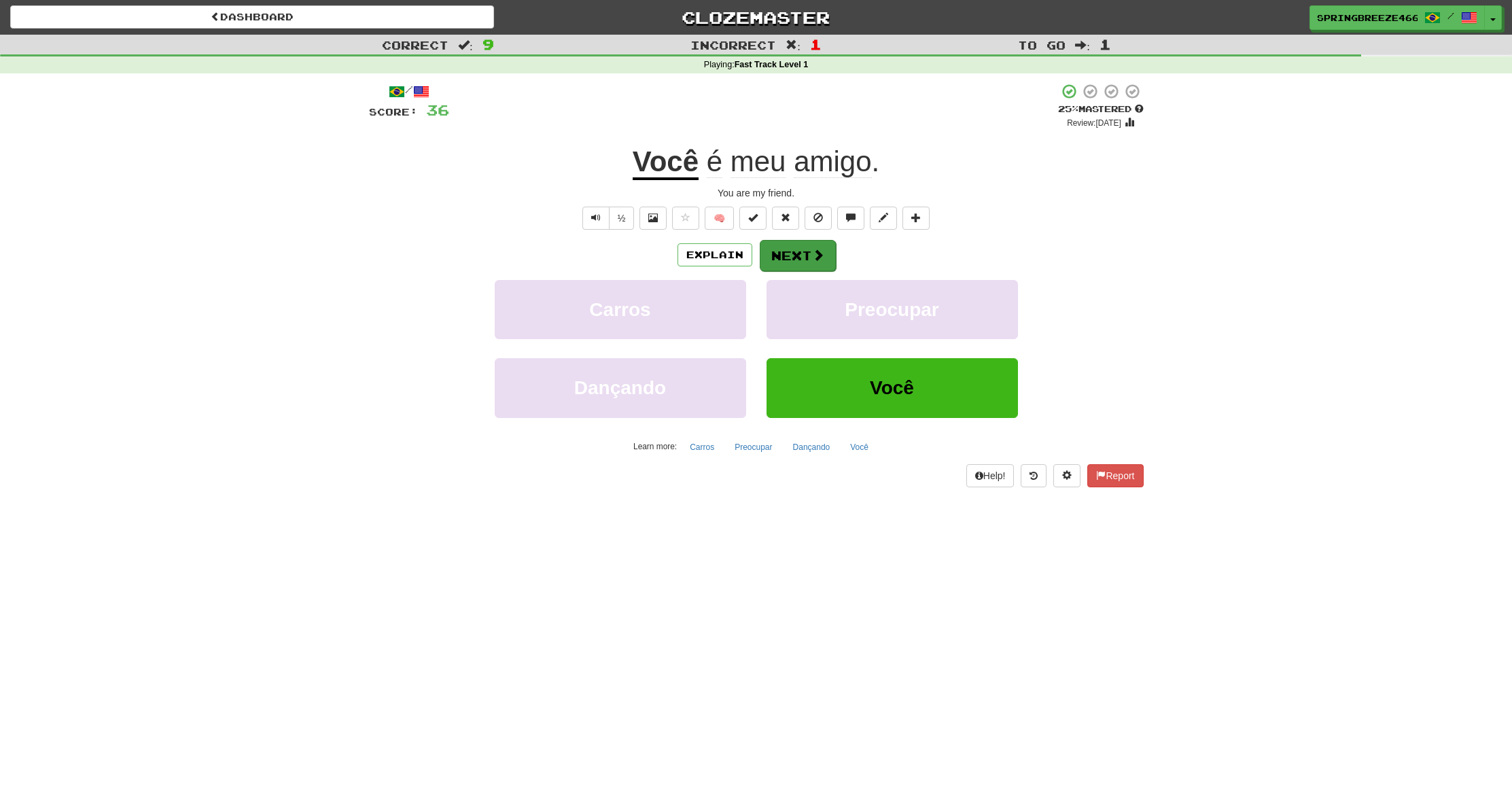
click at [814, 264] on button "Next" at bounding box center [798, 256] width 76 height 31
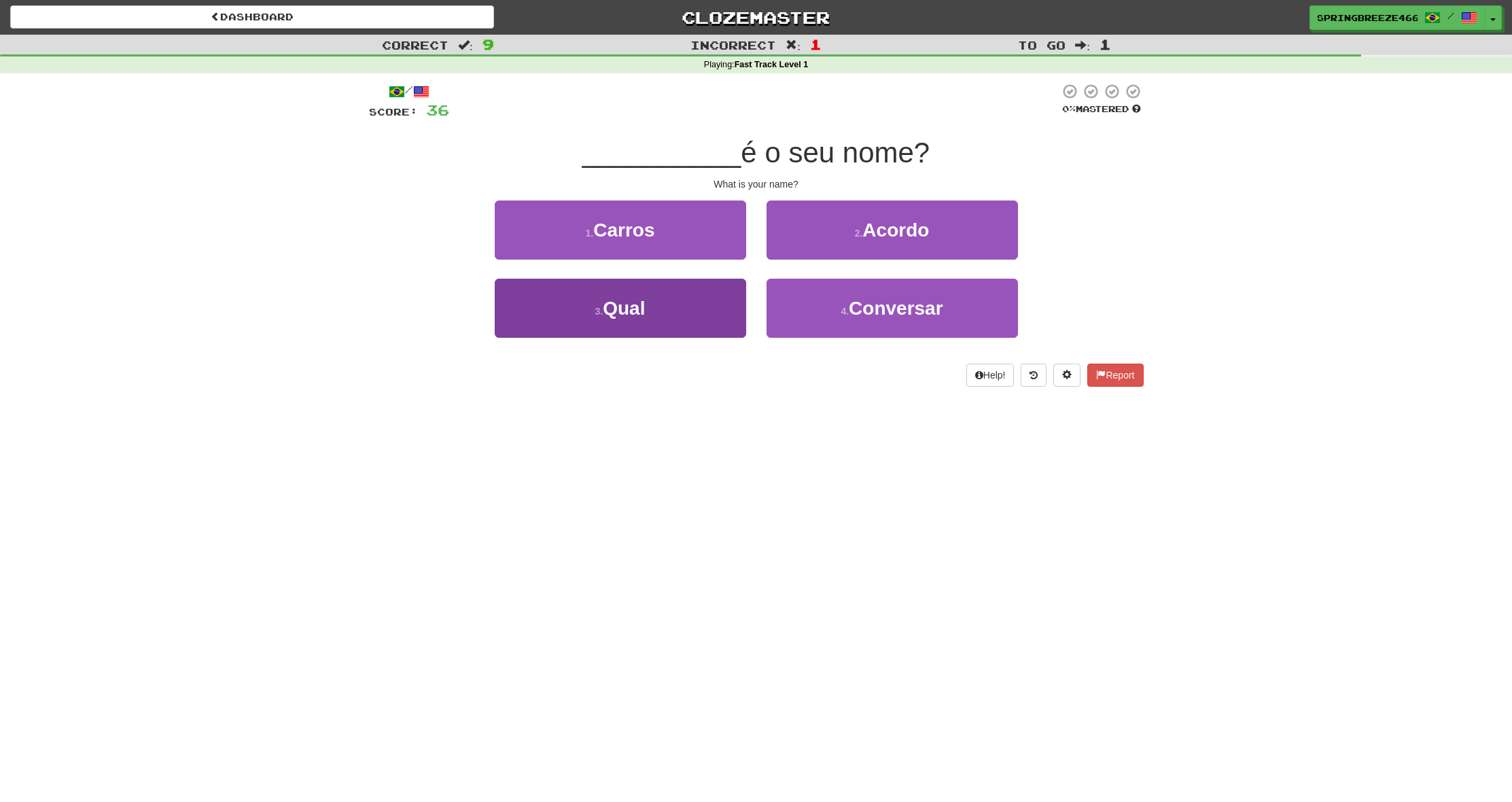
click at [701, 300] on button "3 . Qual" at bounding box center [620, 308] width 251 height 59
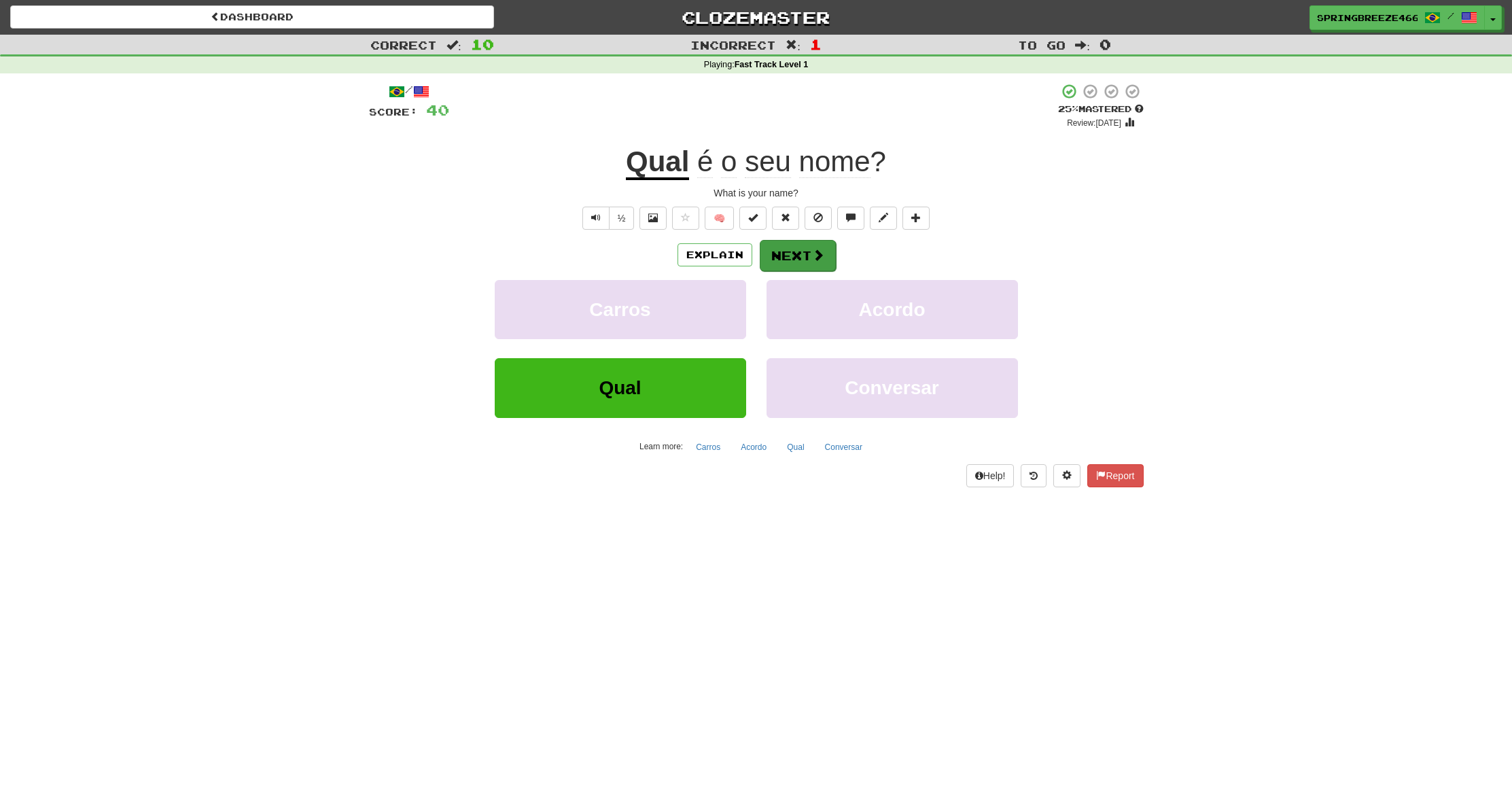
click at [825, 270] on button "Next" at bounding box center [798, 256] width 76 height 31
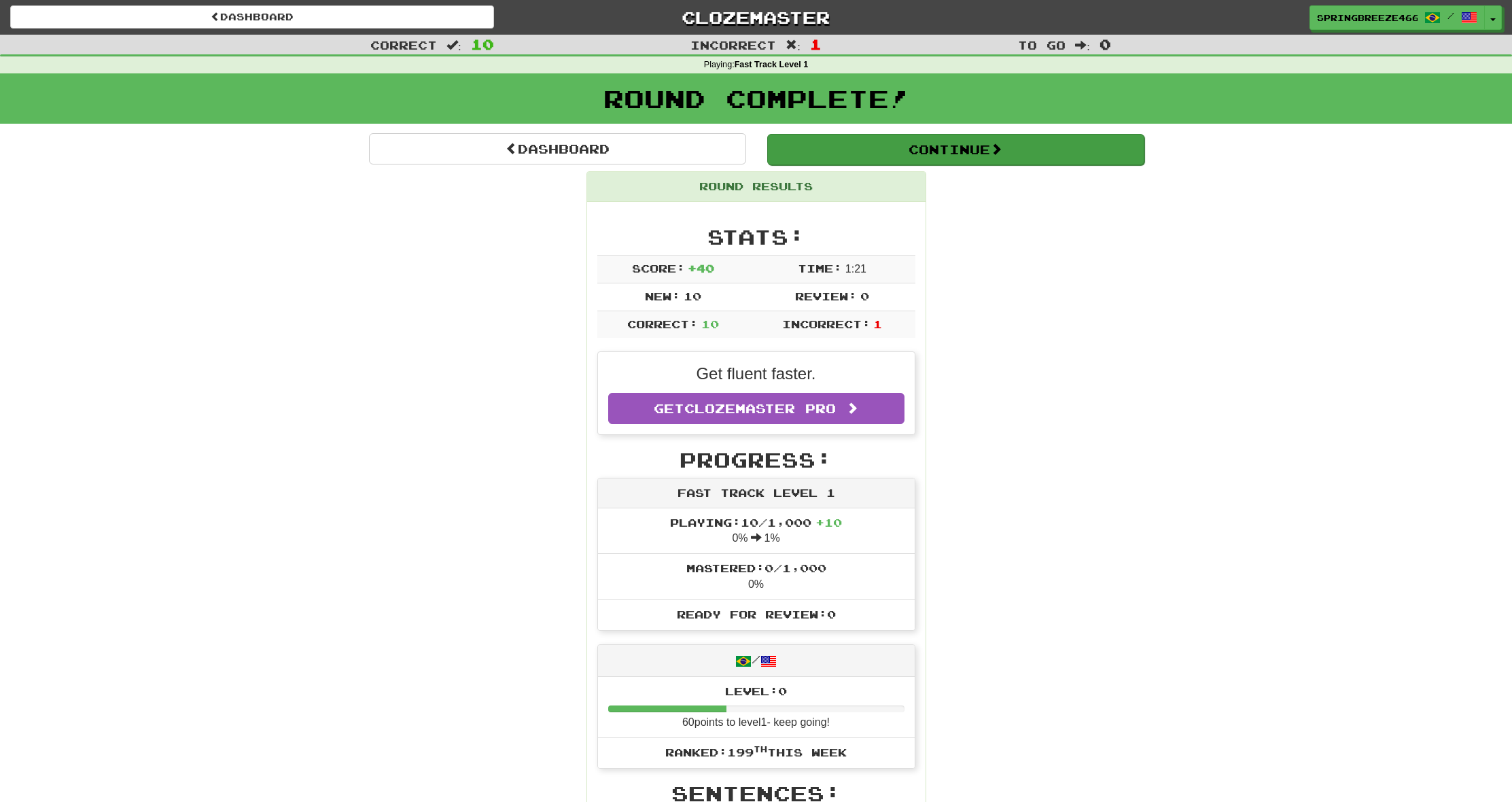
click at [979, 160] on button "Continue" at bounding box center [956, 149] width 377 height 31
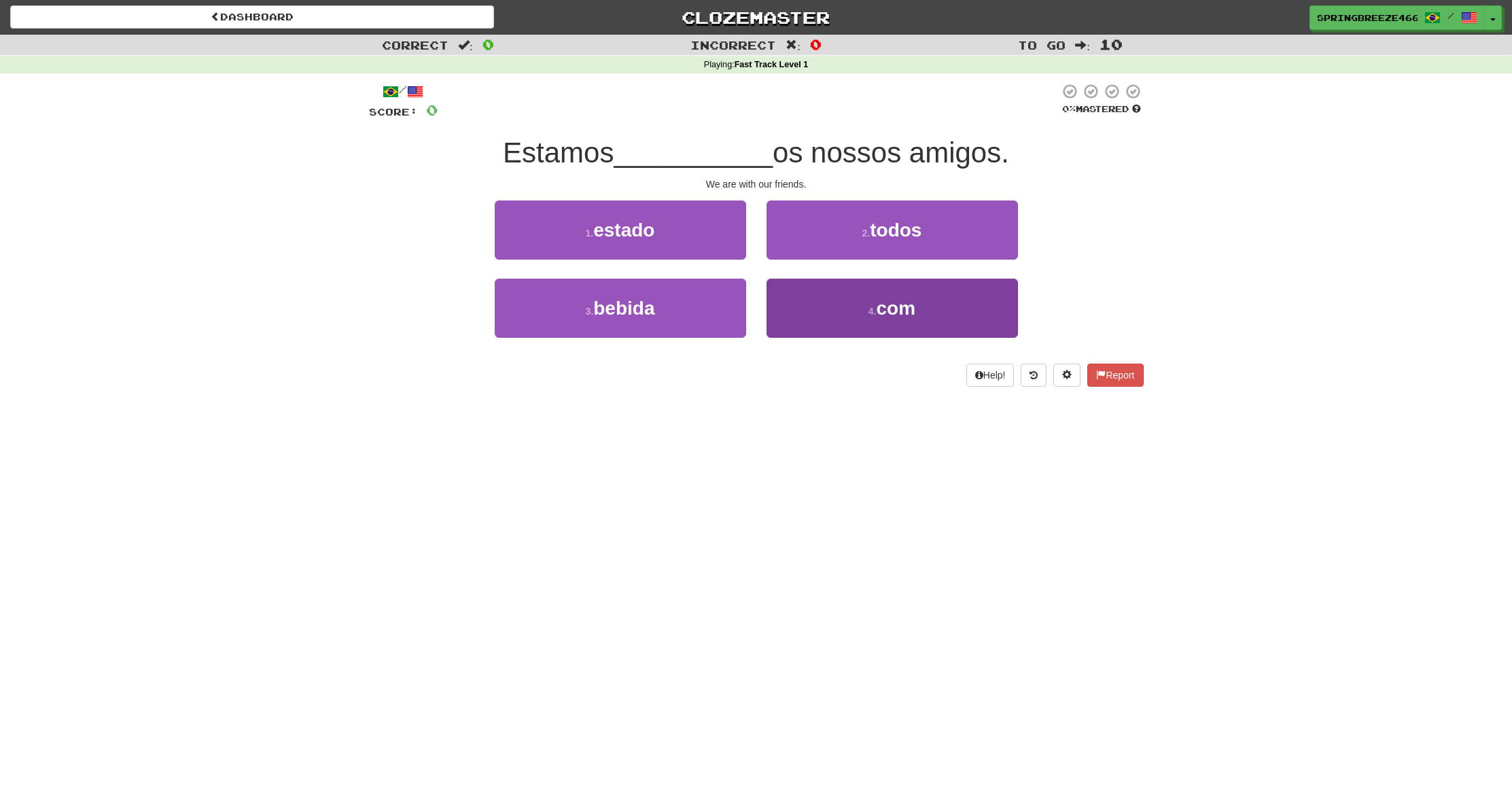
click at [932, 304] on button "4 . com" at bounding box center [892, 308] width 251 height 59
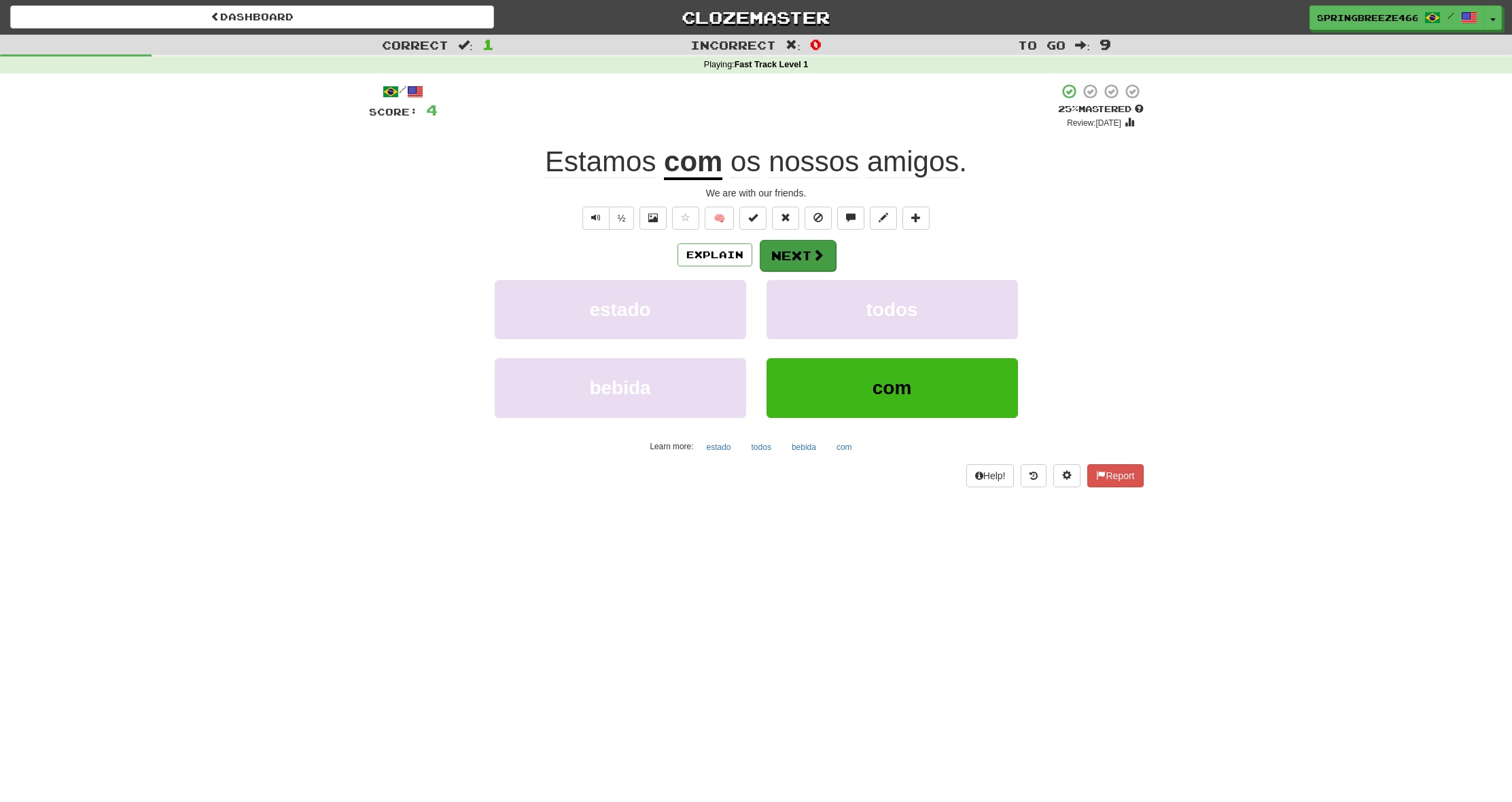
click at [792, 246] on button "Next" at bounding box center [798, 256] width 76 height 31
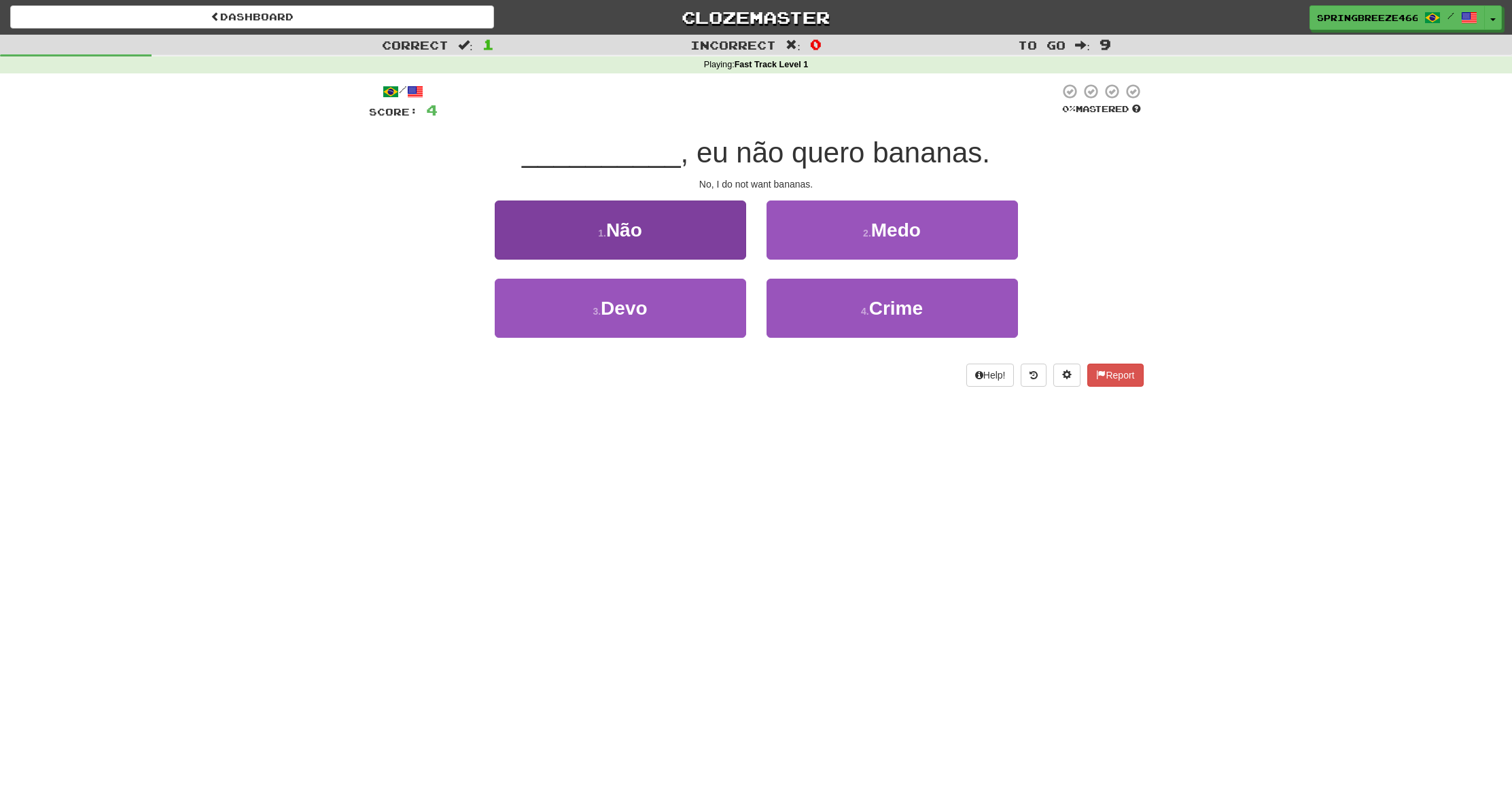
click at [699, 247] on button "1 . Não" at bounding box center [620, 230] width 251 height 59
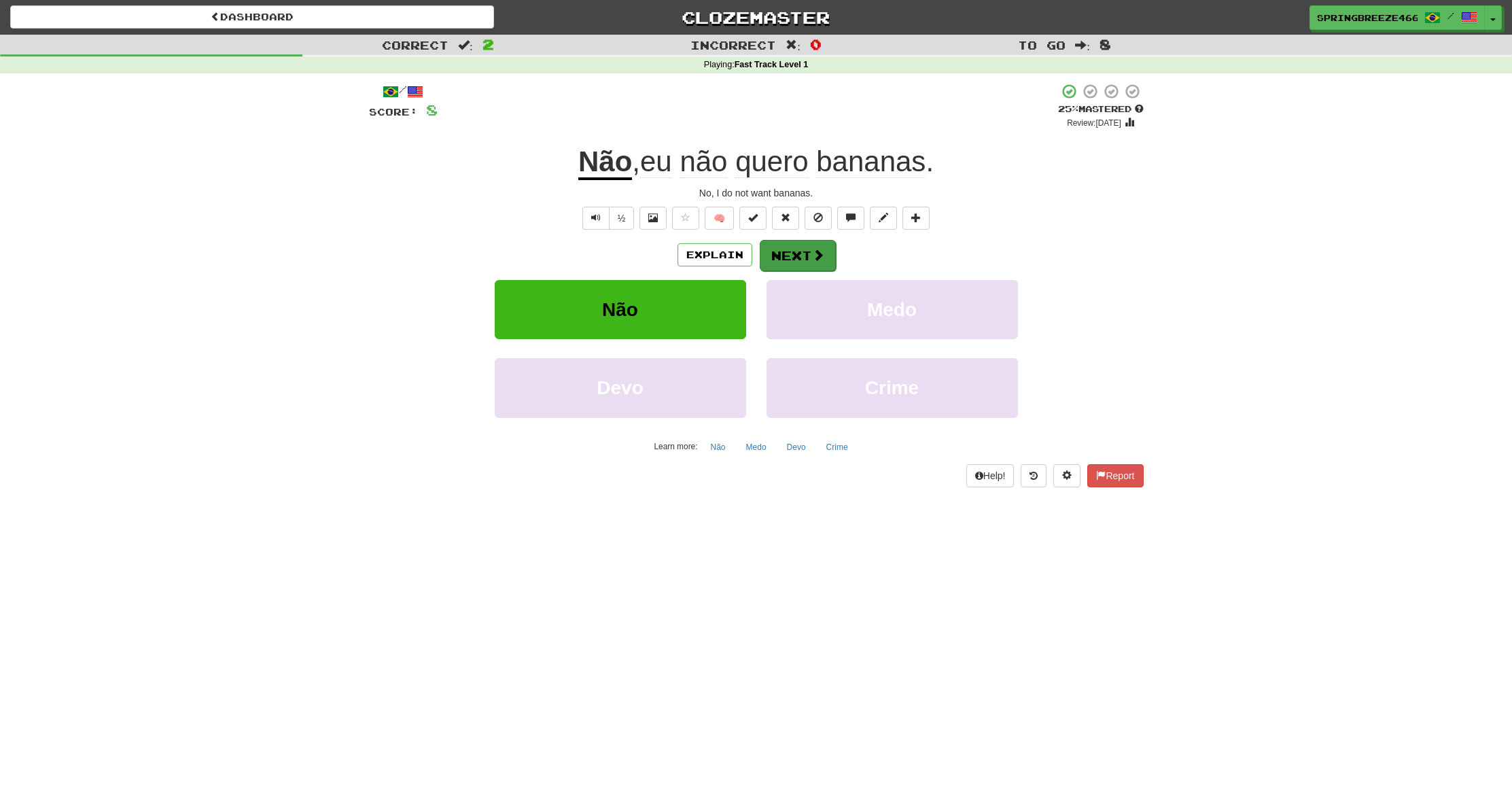
click at [821, 261] on span at bounding box center [818, 255] width 12 height 12
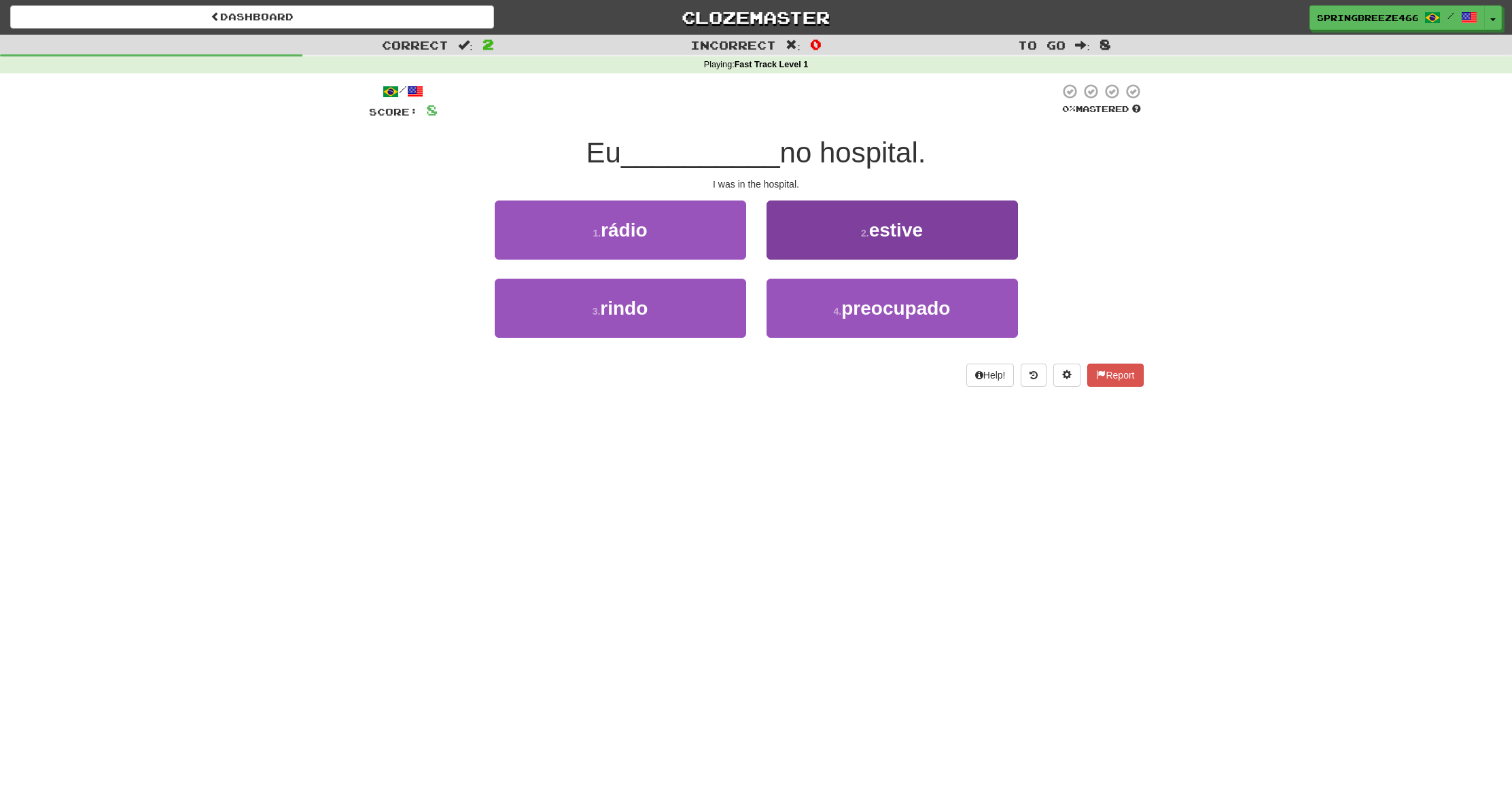
click at [846, 245] on button "2 . estive" at bounding box center [892, 230] width 251 height 59
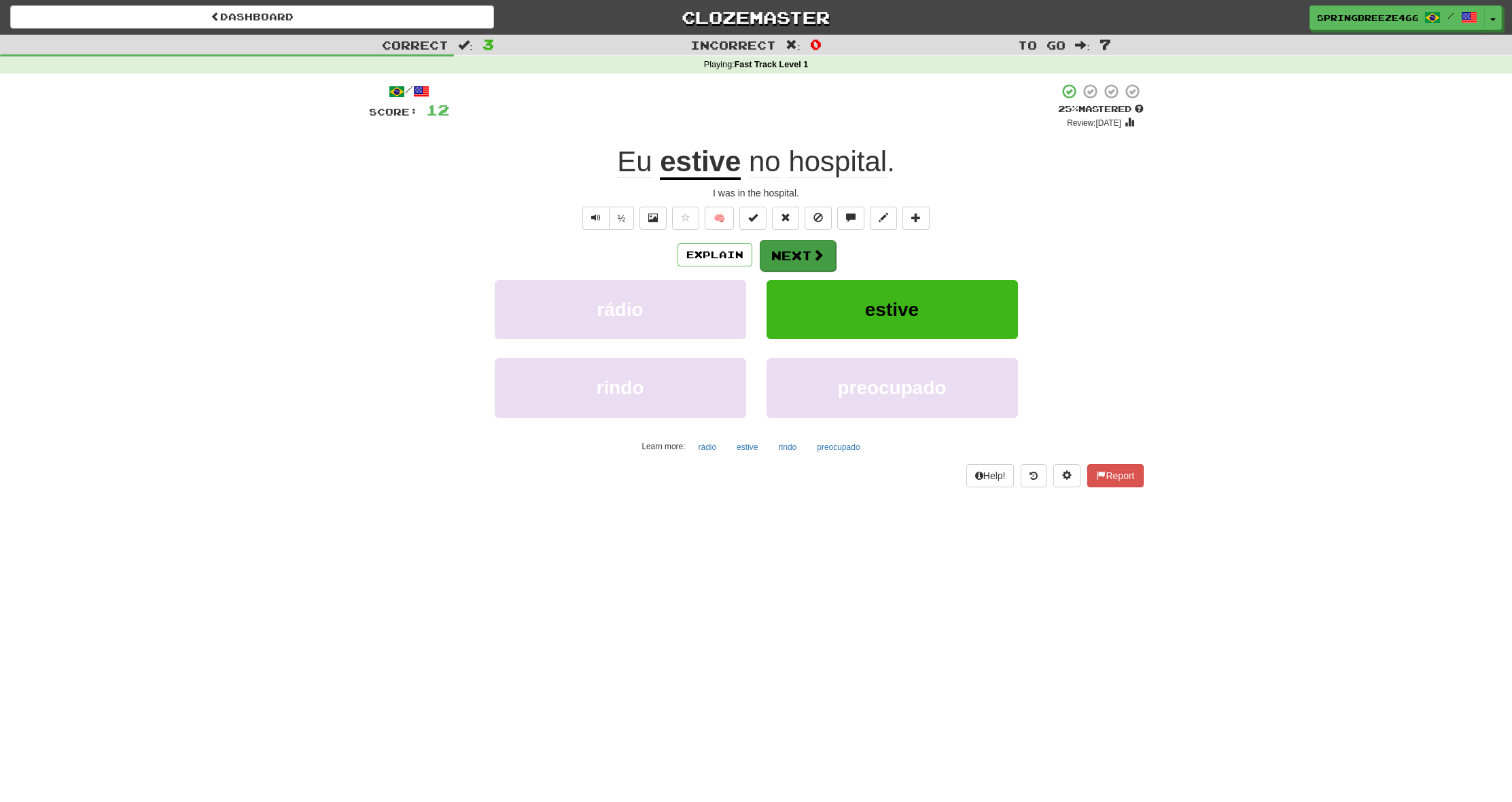
click at [806, 257] on button "Next" at bounding box center [798, 256] width 76 height 31
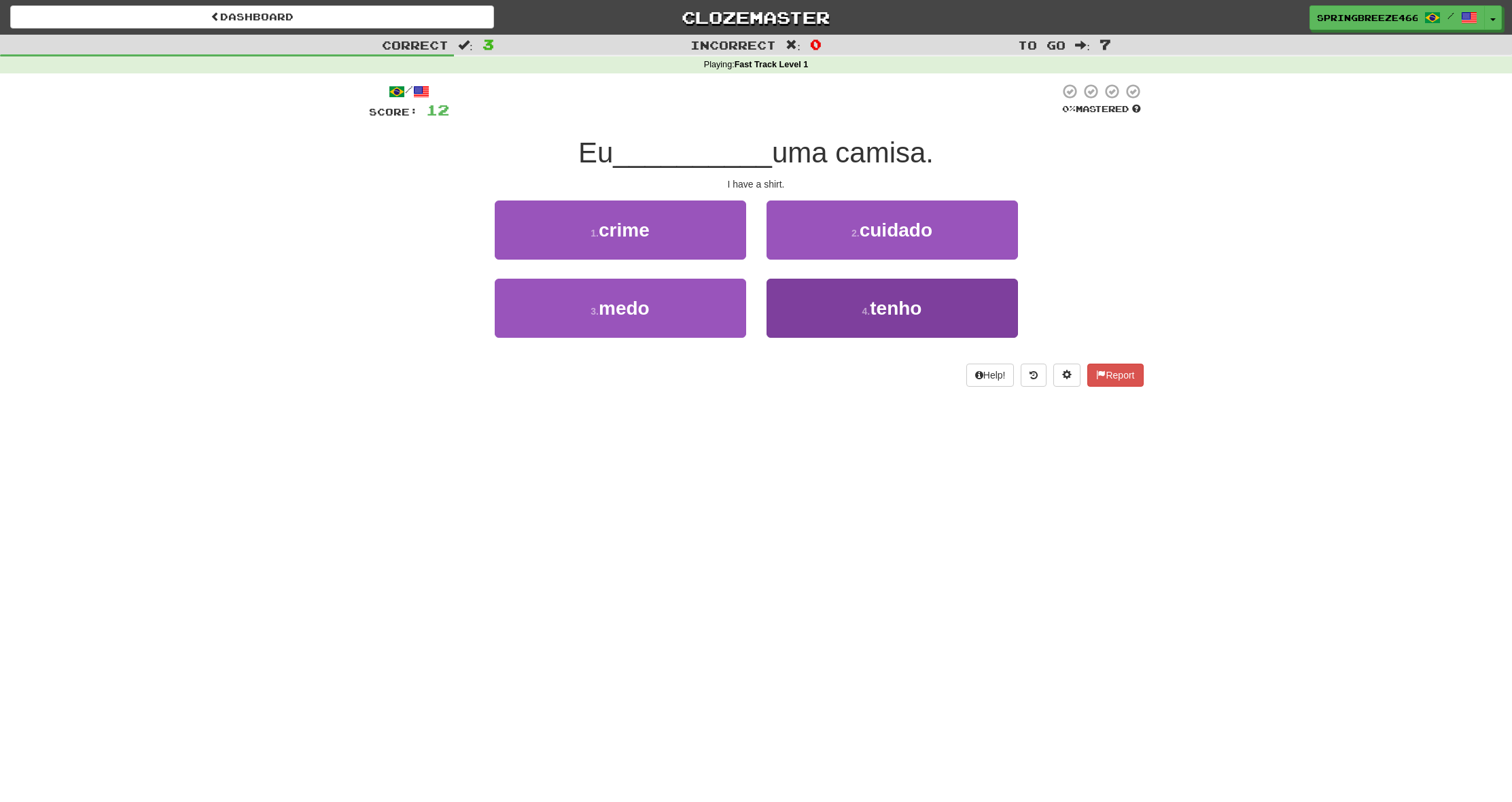
click at [918, 318] on button "4 . tenho" at bounding box center [892, 308] width 251 height 59
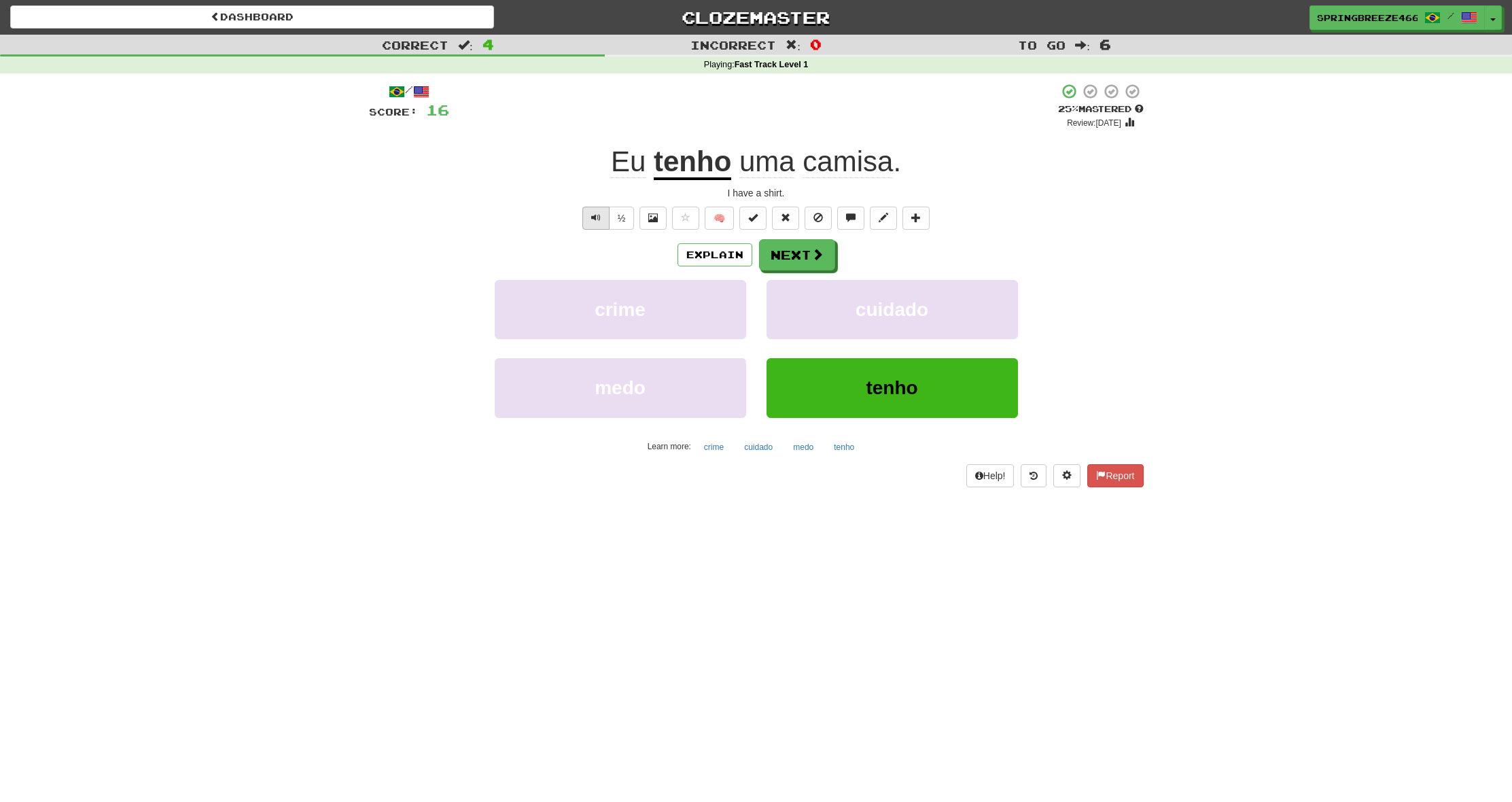
click at [589, 220] on button "Text-to-speech controls" at bounding box center [595, 218] width 27 height 23
click at [834, 258] on button "Next" at bounding box center [798, 256] width 76 height 31
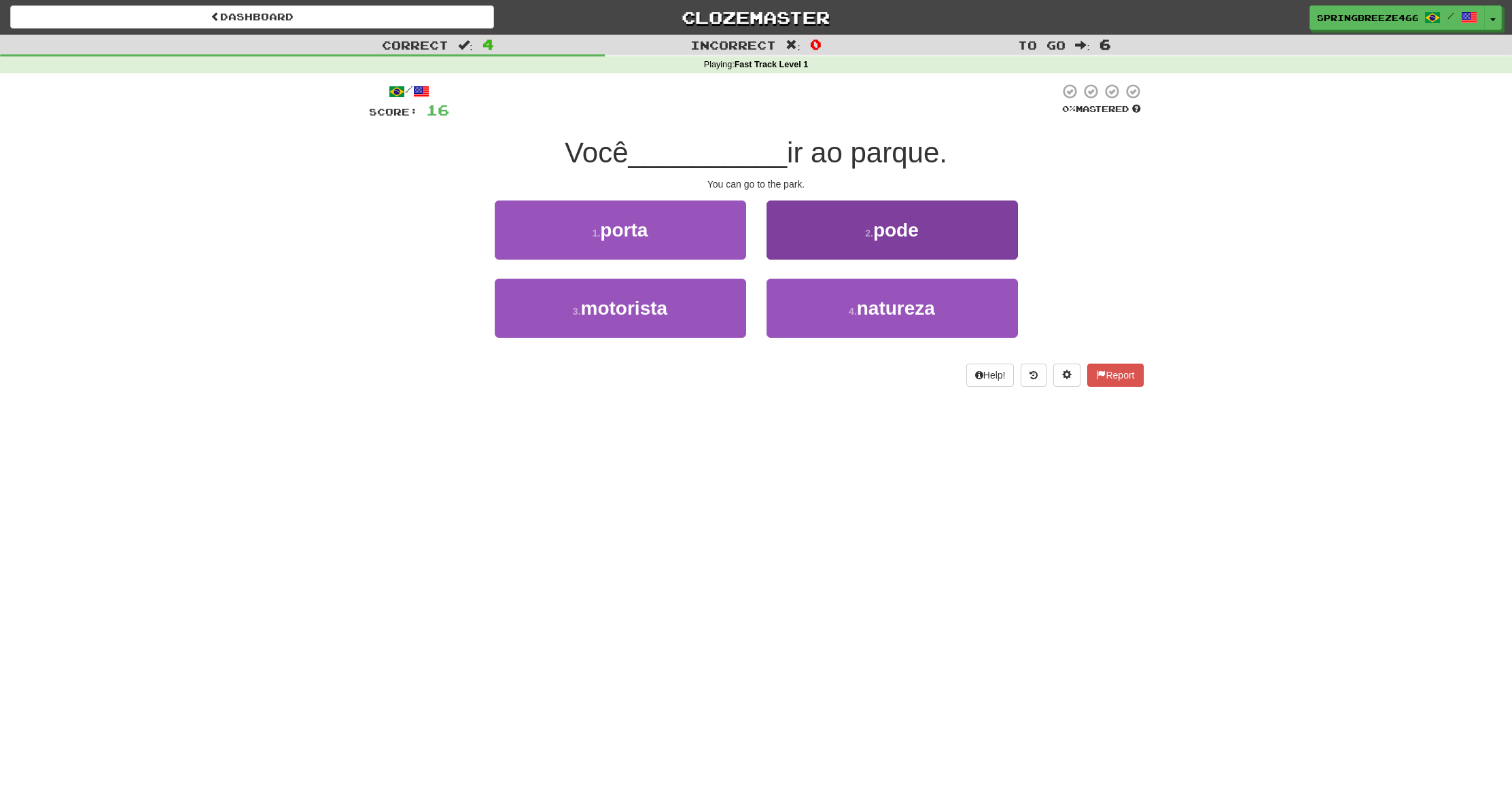
click at [885, 209] on button "2 . pode" at bounding box center [892, 230] width 251 height 59
